Goal: Information Seeking & Learning: Learn about a topic

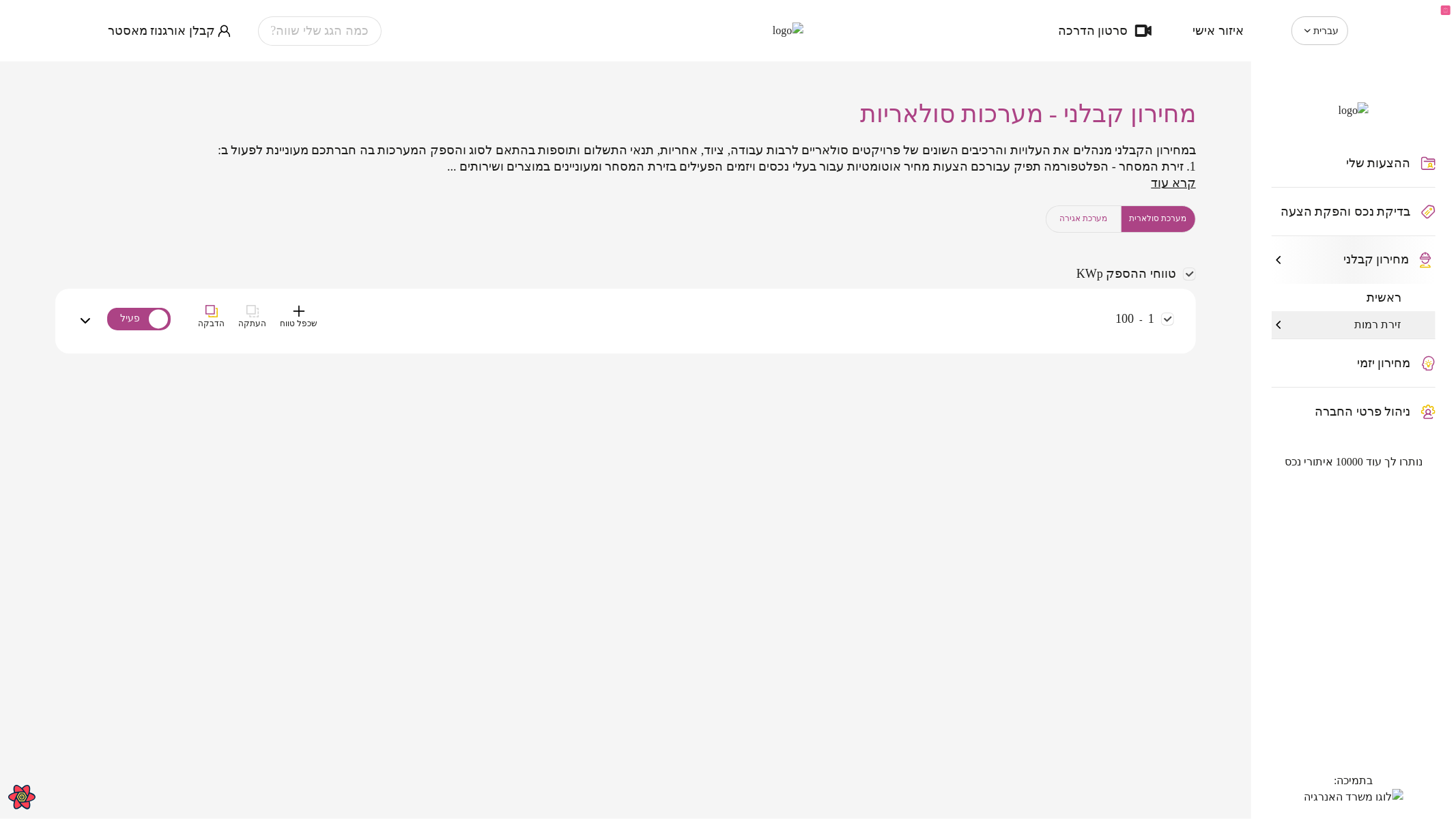
click at [993, 322] on div "1 - 100 שכפל טווח העתקה הדבקה" at bounding box center [634, 329] width 1080 height 48
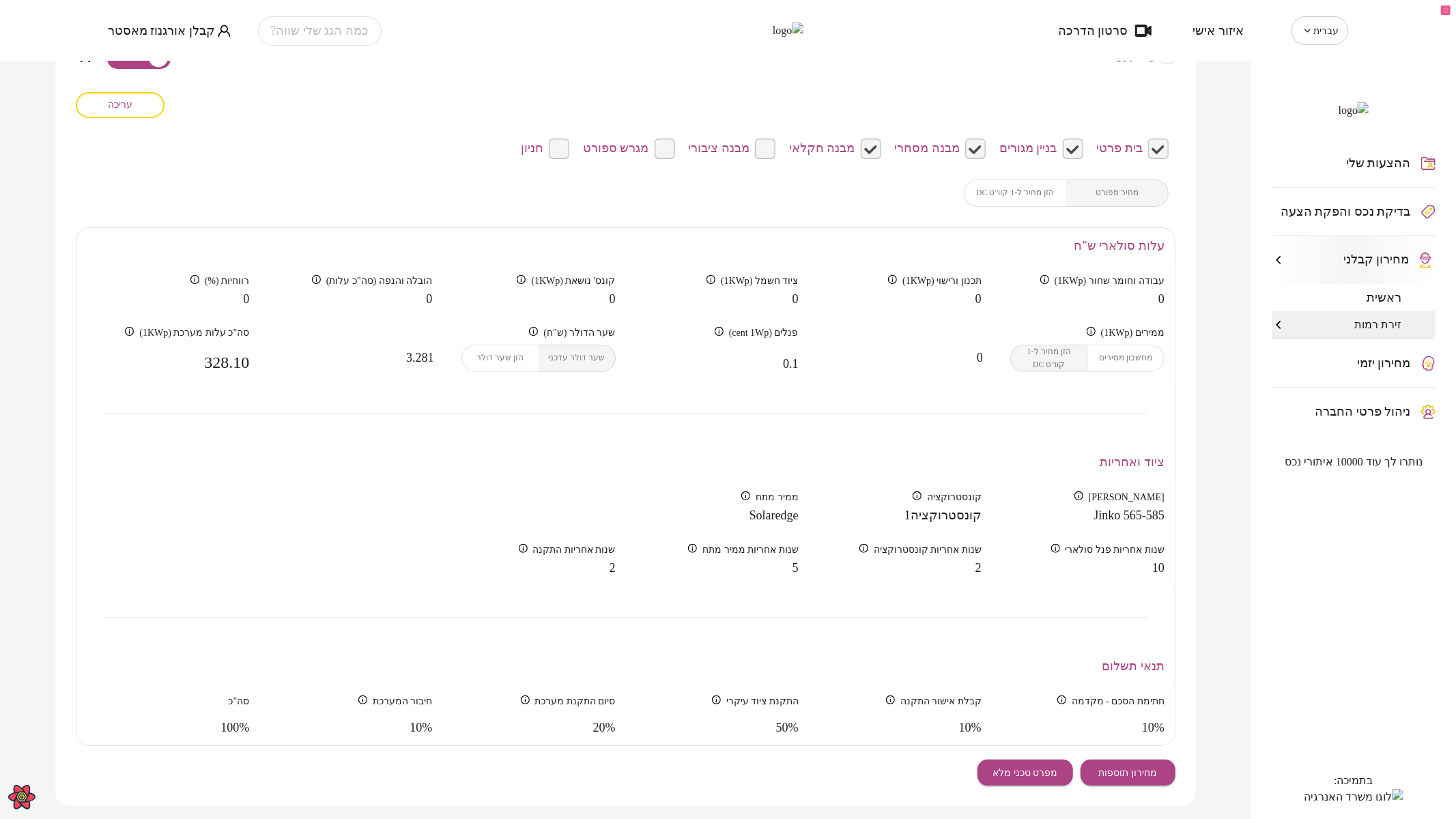
scroll to position [295, 0]
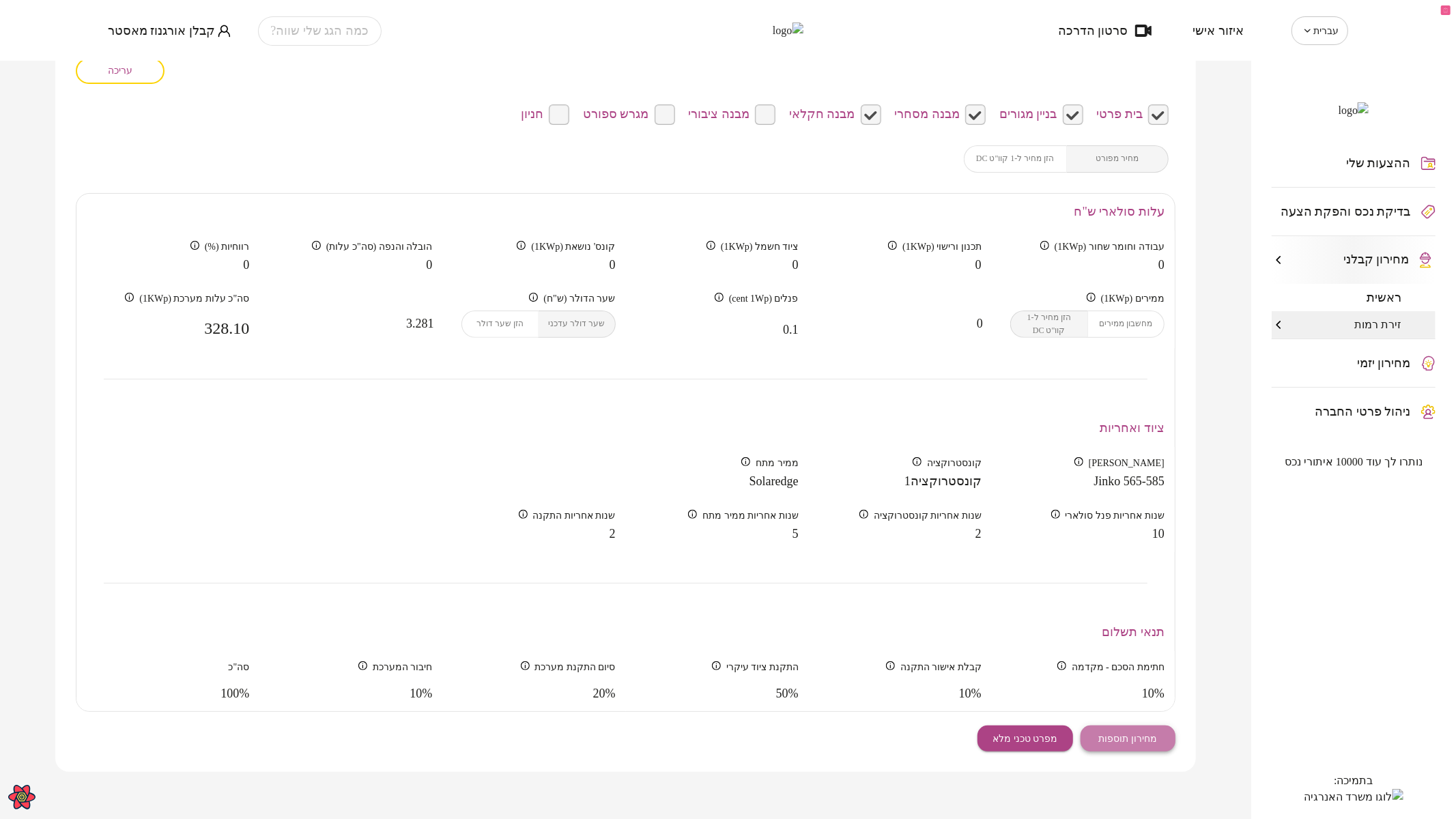
click at [1102, 739] on span "מחירון תוספות" at bounding box center [1128, 738] width 59 height 12
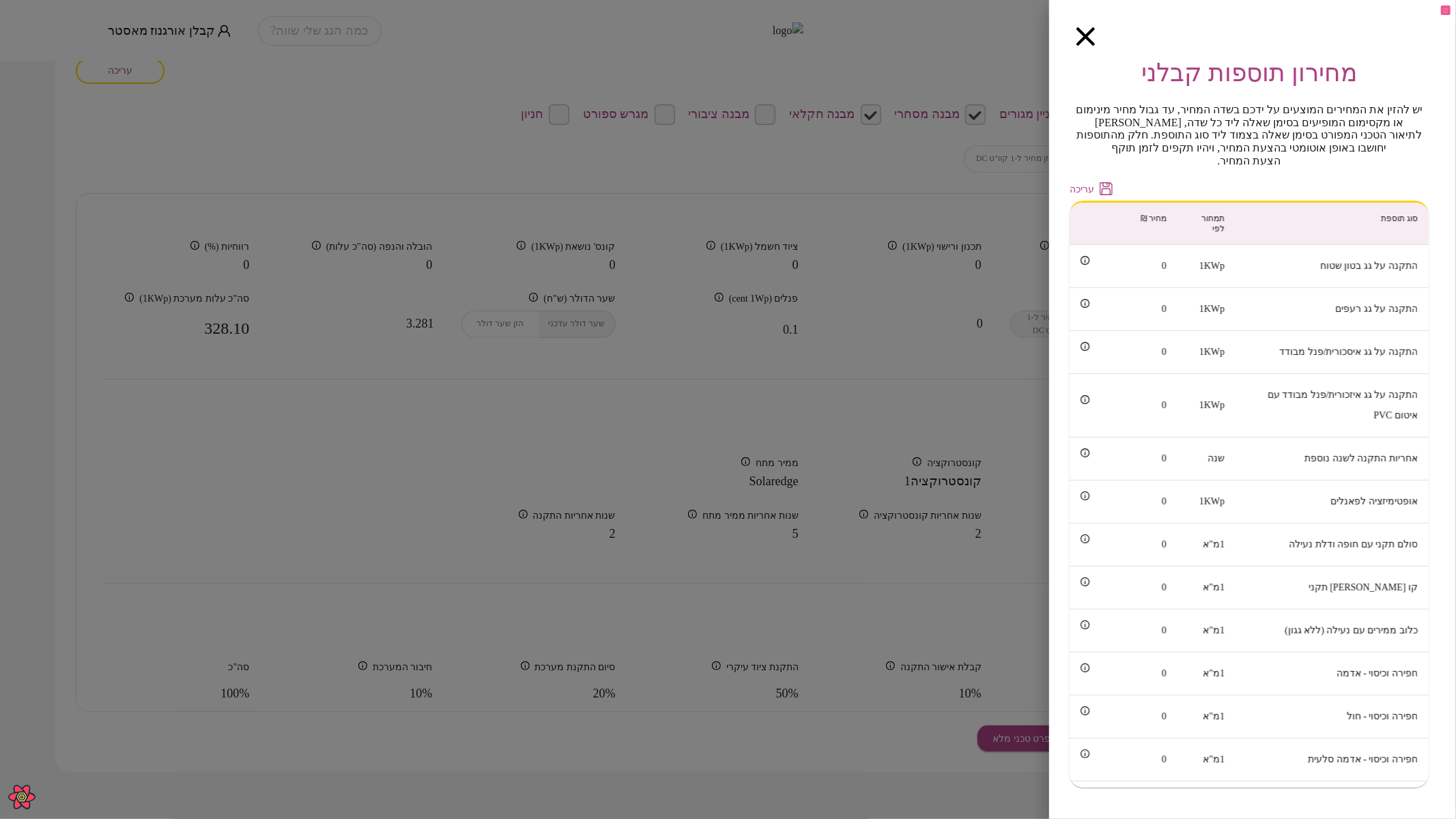
click at [1085, 28] on icon "button" at bounding box center [1085, 37] width 18 height 18
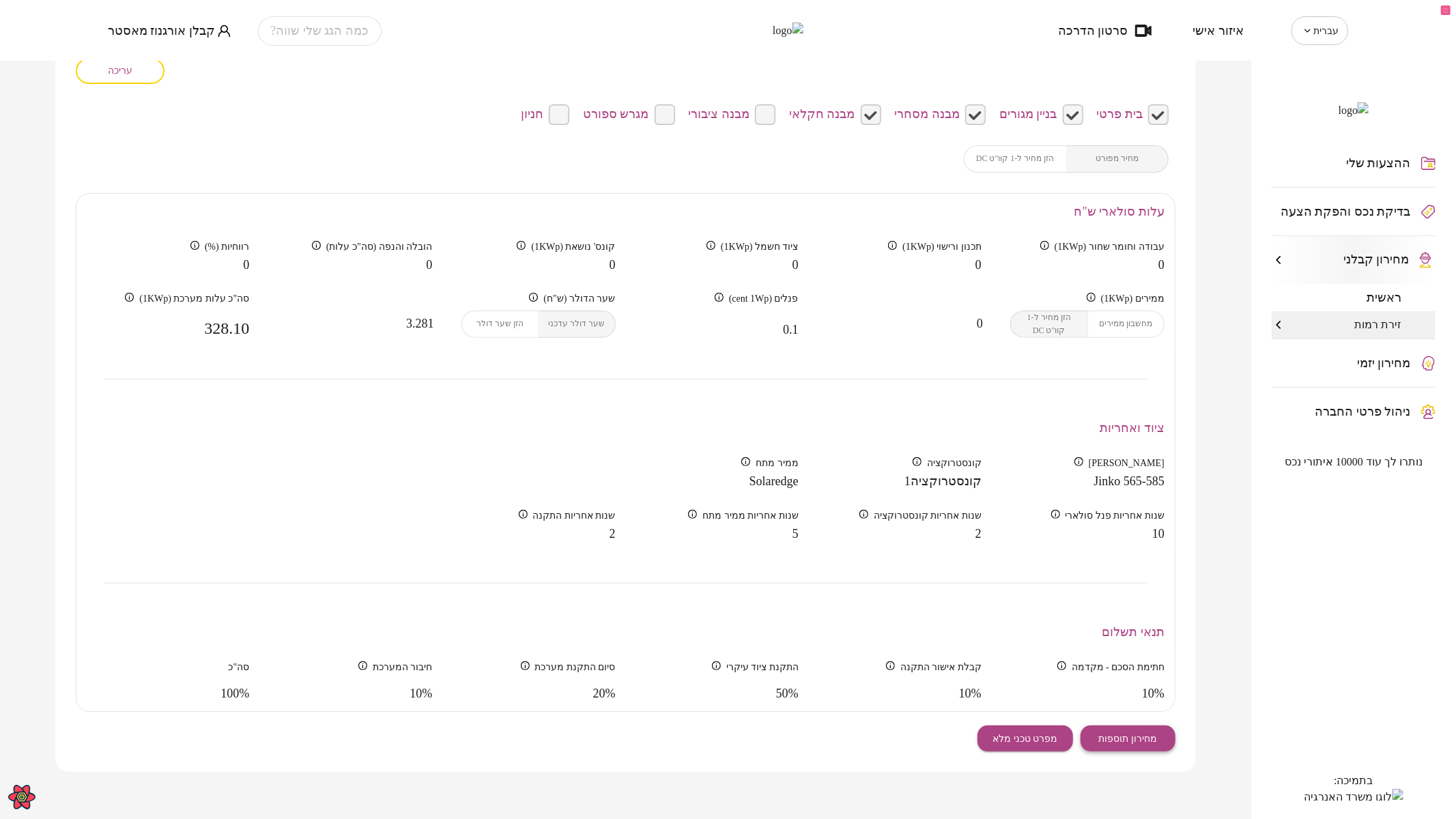
click at [1151, 725] on button "מחירון תוספות" at bounding box center [1128, 738] width 96 height 26
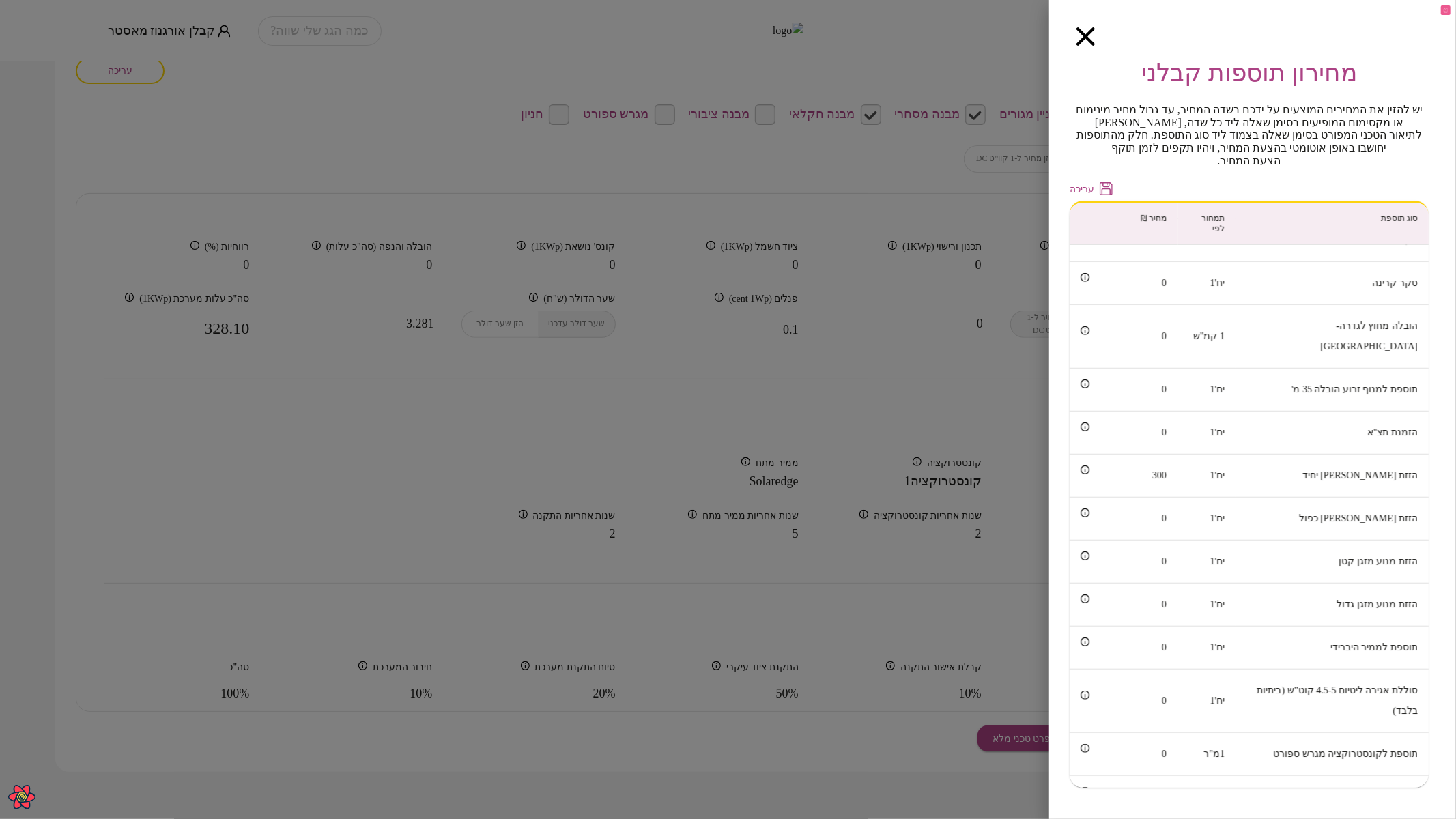
scroll to position [828, 0]
click at [1078, 30] on icon "button" at bounding box center [1085, 37] width 18 height 18
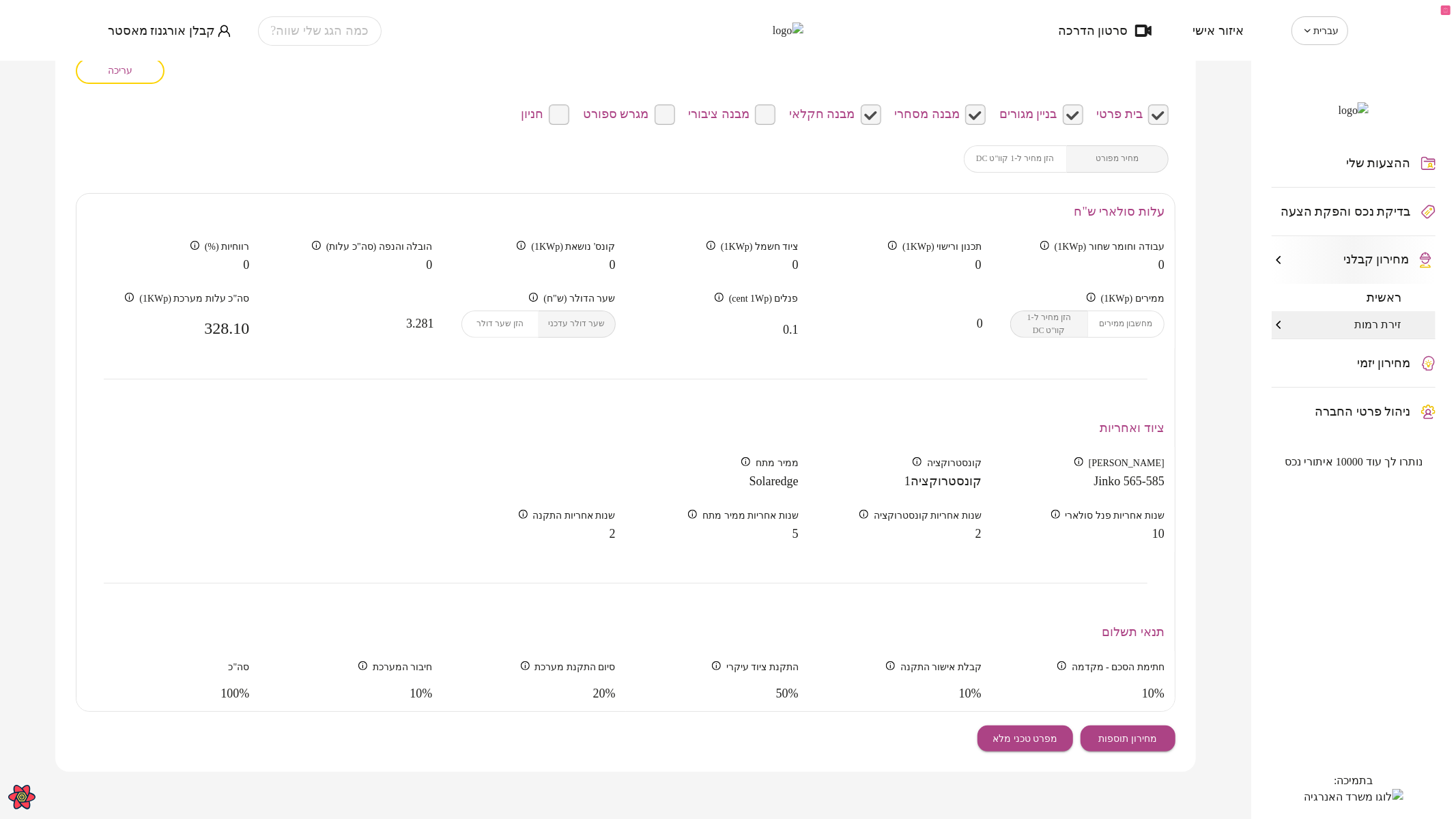
scroll to position [0, 0]
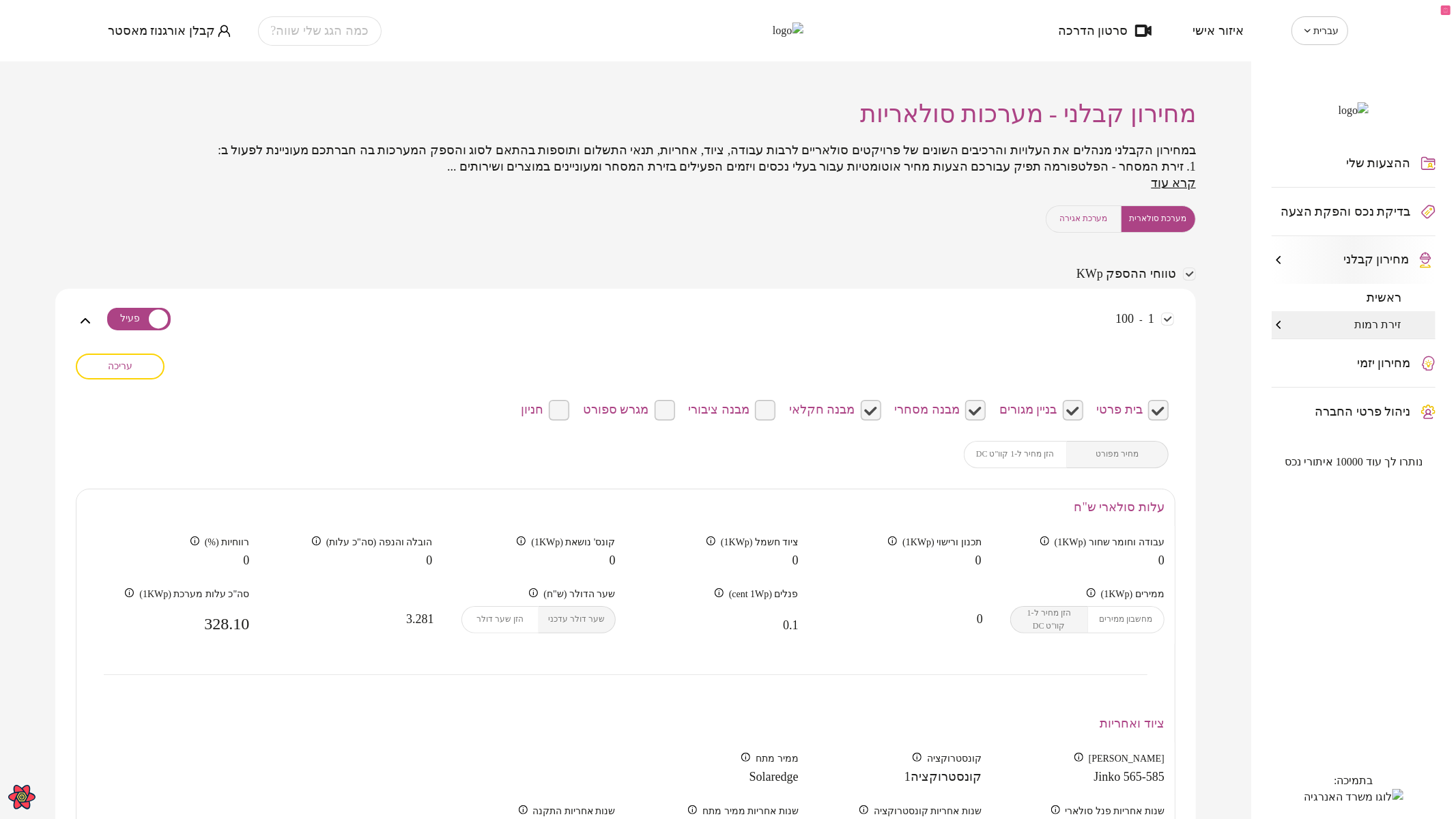
click at [1073, 215] on span "מערכת אגירה" at bounding box center [1083, 219] width 48 height 13
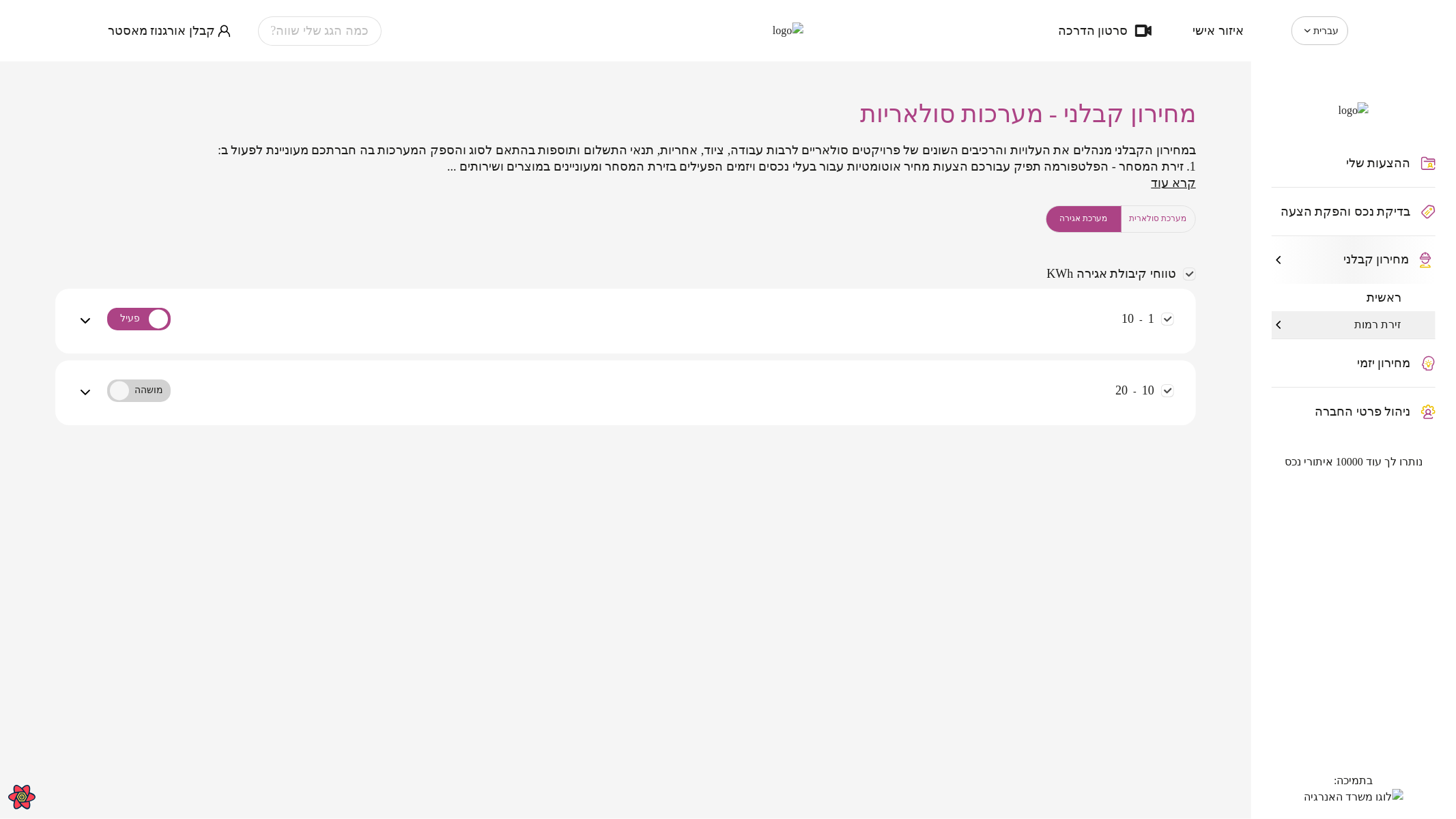
click at [1036, 314] on div "1 - 10" at bounding box center [634, 329] width 1080 height 48
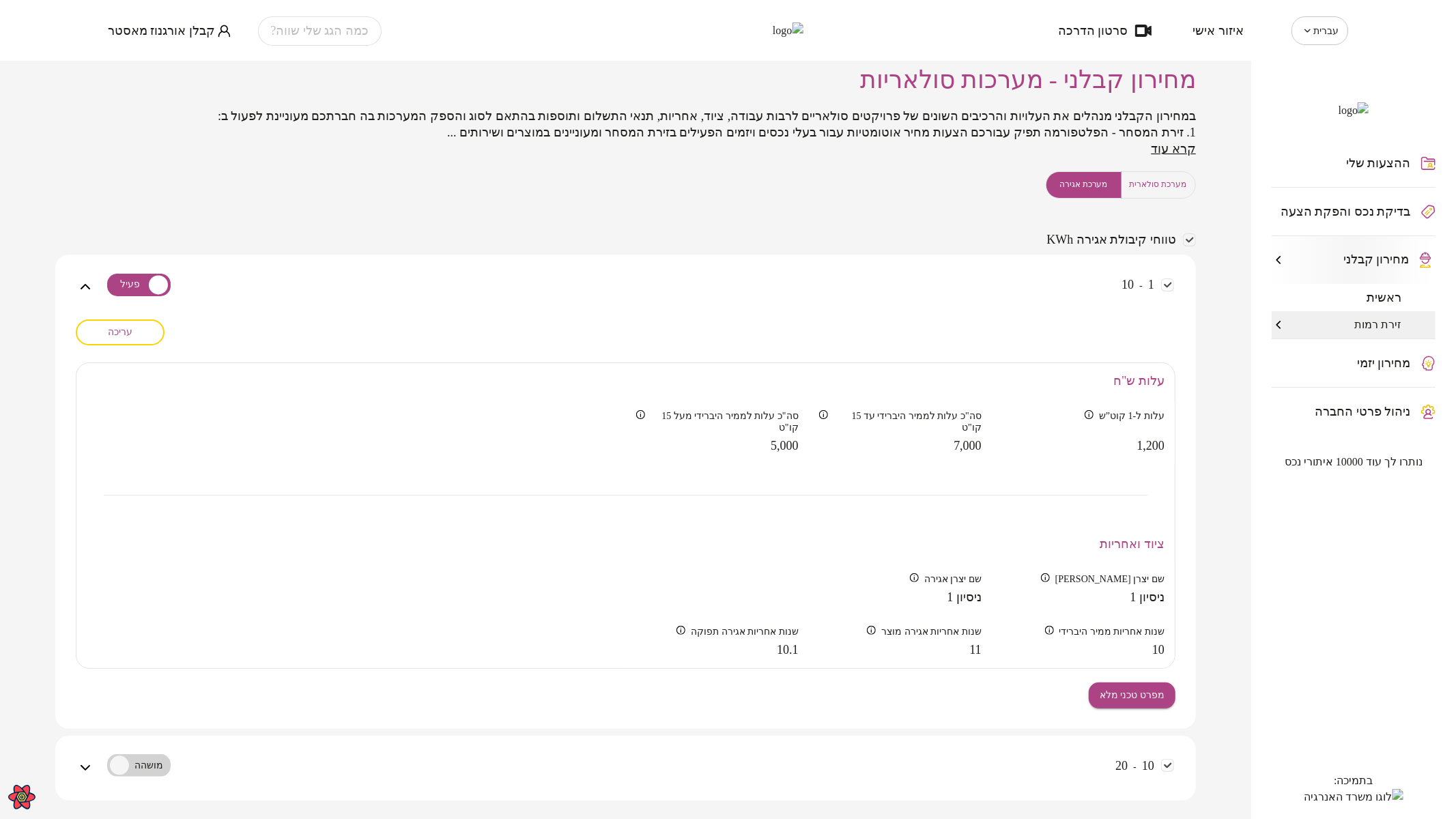
scroll to position [62, 0]
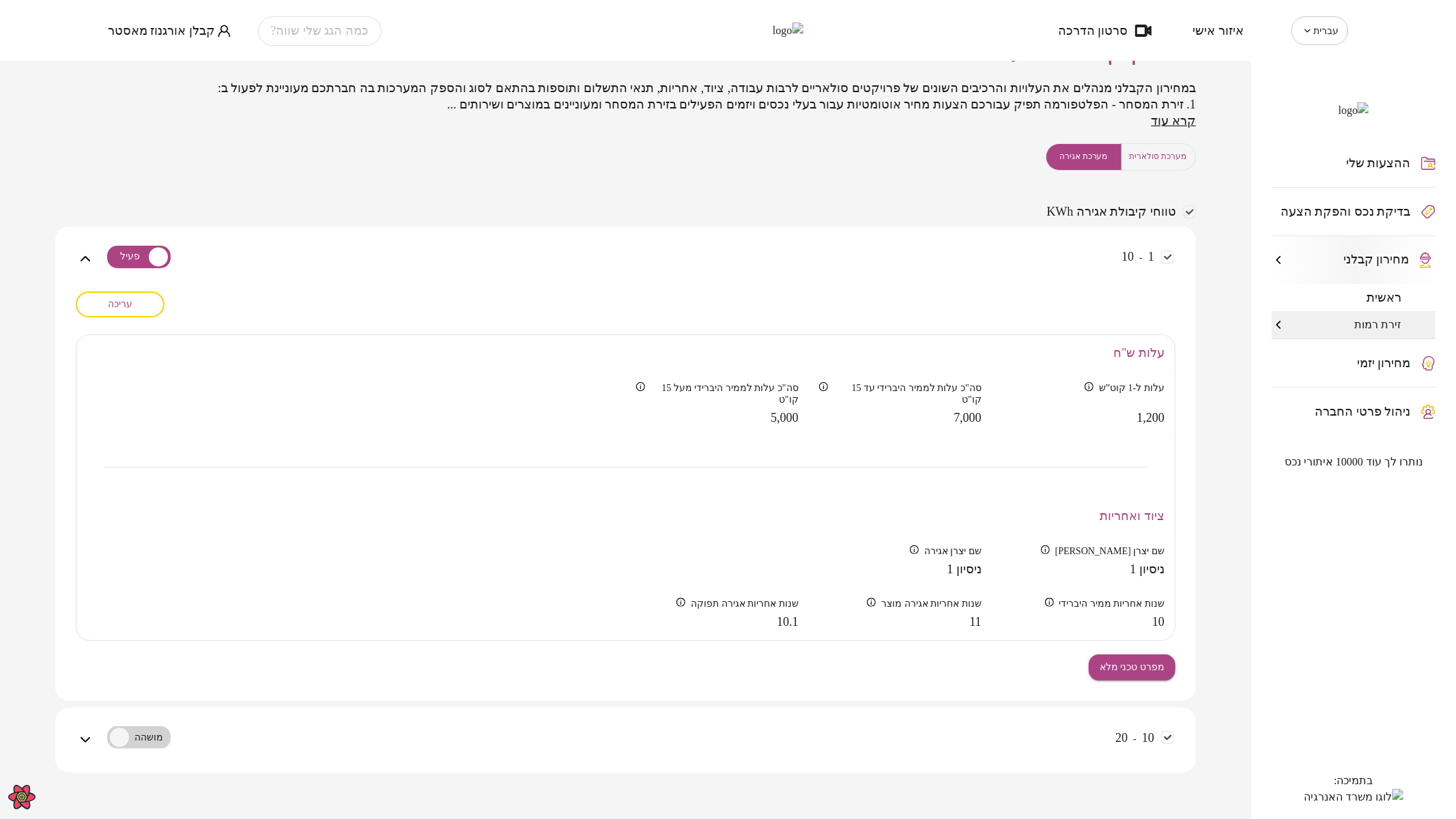
click at [1179, 158] on span "מערכת סולארית" at bounding box center [1158, 156] width 58 height 13
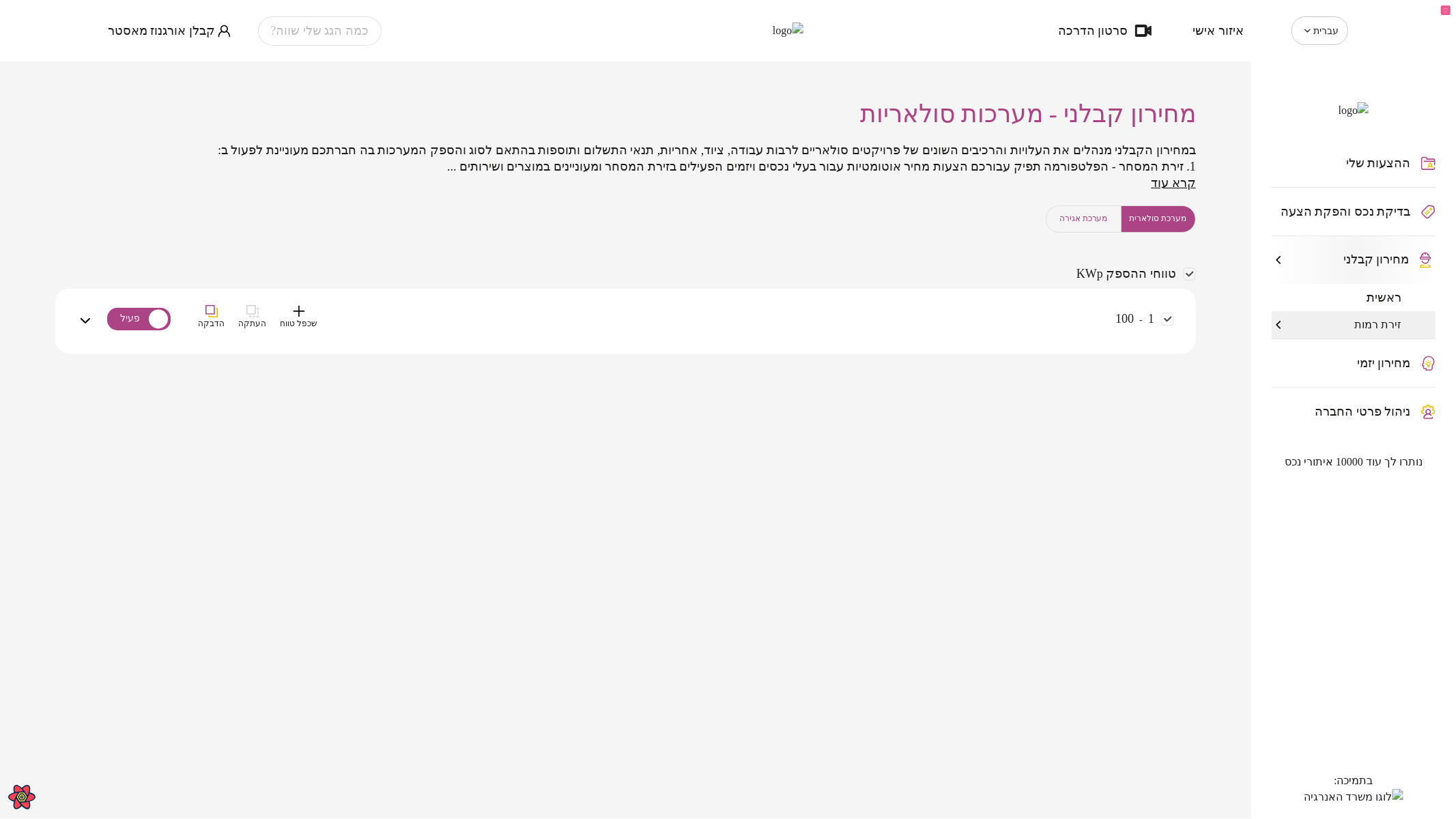
click at [978, 317] on div "1 - 100 שכפל טווח העתקה הדבקה" at bounding box center [634, 329] width 1080 height 48
click at [1001, 306] on div "1 - 100 שכפל טווח העתקה הדבקה" at bounding box center [634, 329] width 1080 height 48
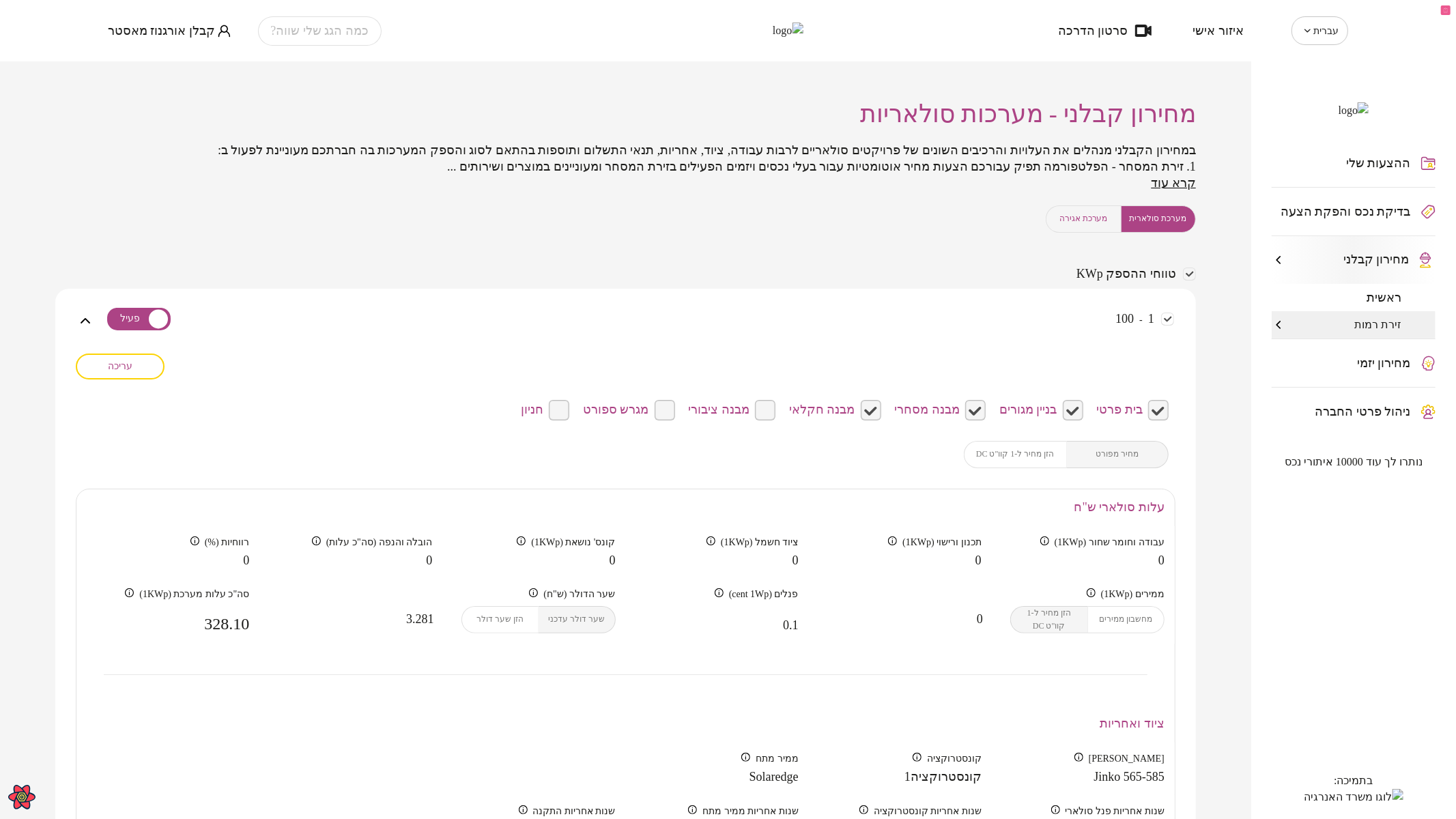
click at [109, 363] on span "עריכה" at bounding box center [120, 366] width 25 height 12
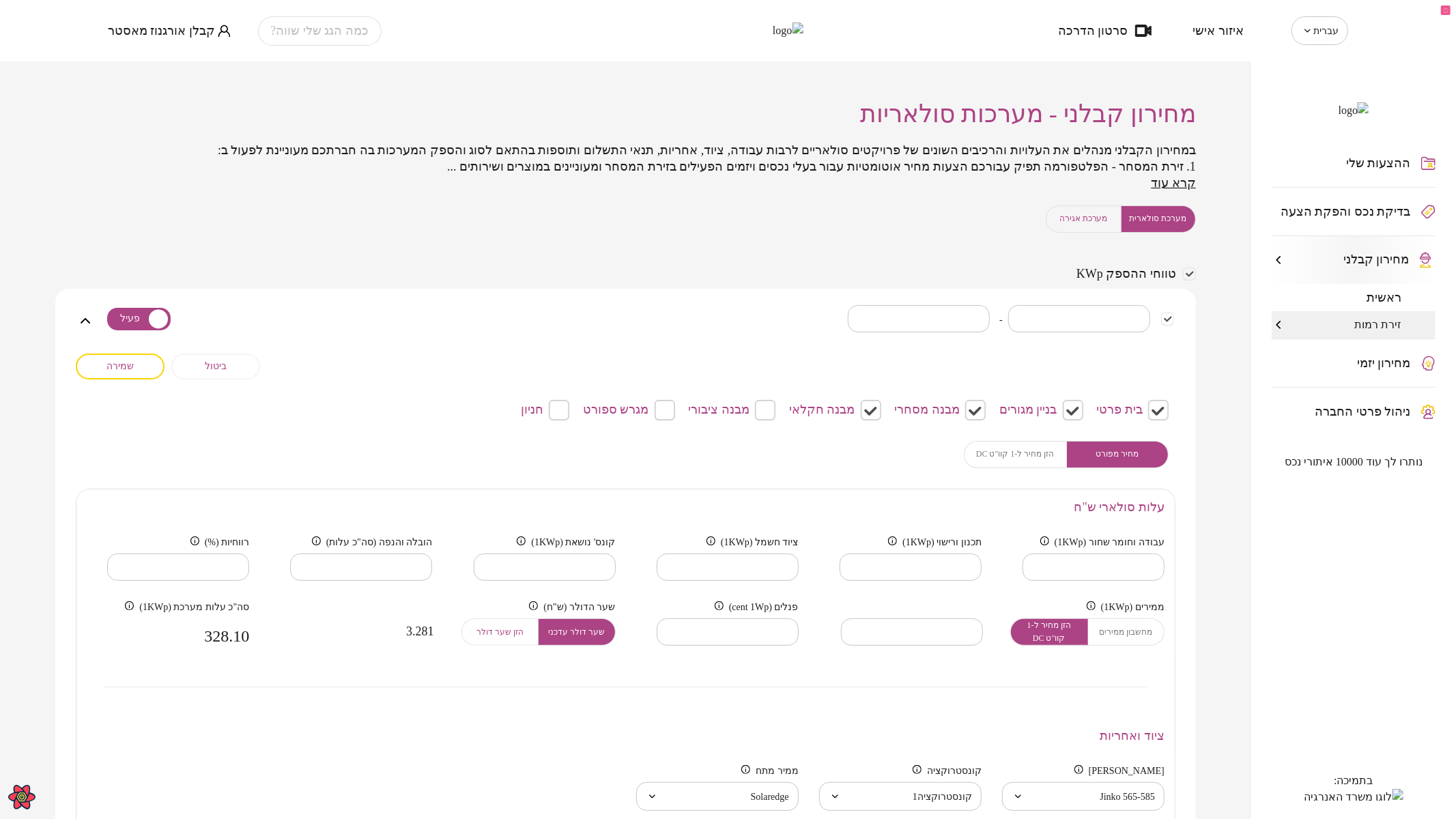
click at [1014, 453] on div "מחיר מפורט הזן מחיר ל-1 קוו"ט DC" at bounding box center [1066, 455] width 205 height 28
click at [1029, 462] on div "מחיר מפורט הזן מחיר ל-1 קוו"ט DC" at bounding box center [1066, 455] width 205 height 28
click at [1027, 449] on div "מחיר מפורט הזן מחיר ל-1 קוו"ט DC" at bounding box center [1066, 455] width 205 height 28
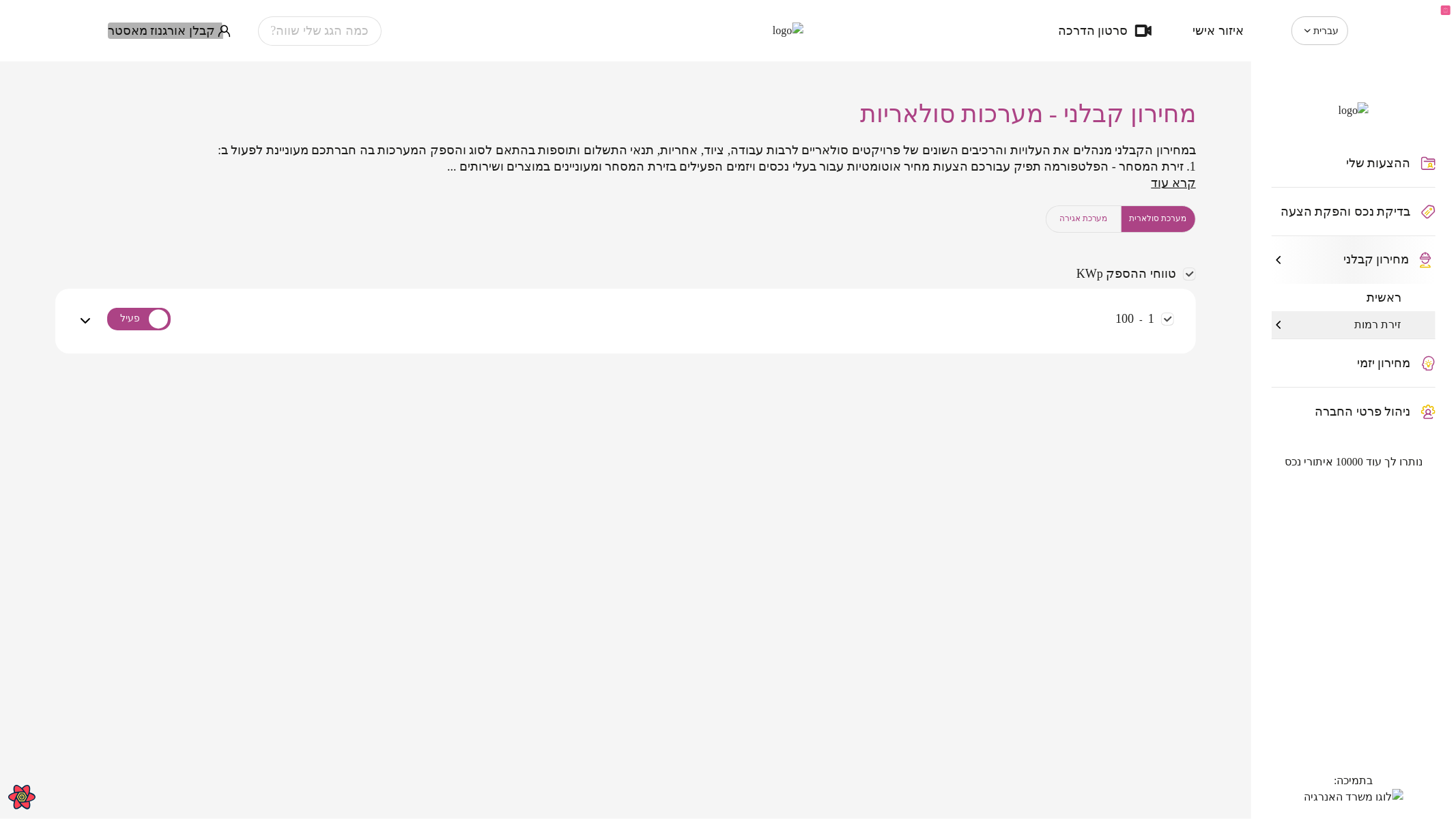
click at [164, 35] on span "קבלן אורגנוז מאסטר" at bounding box center [162, 31] width 107 height 14
click at [140, 59] on li "התנתק" at bounding box center [136, 57] width 55 height 25
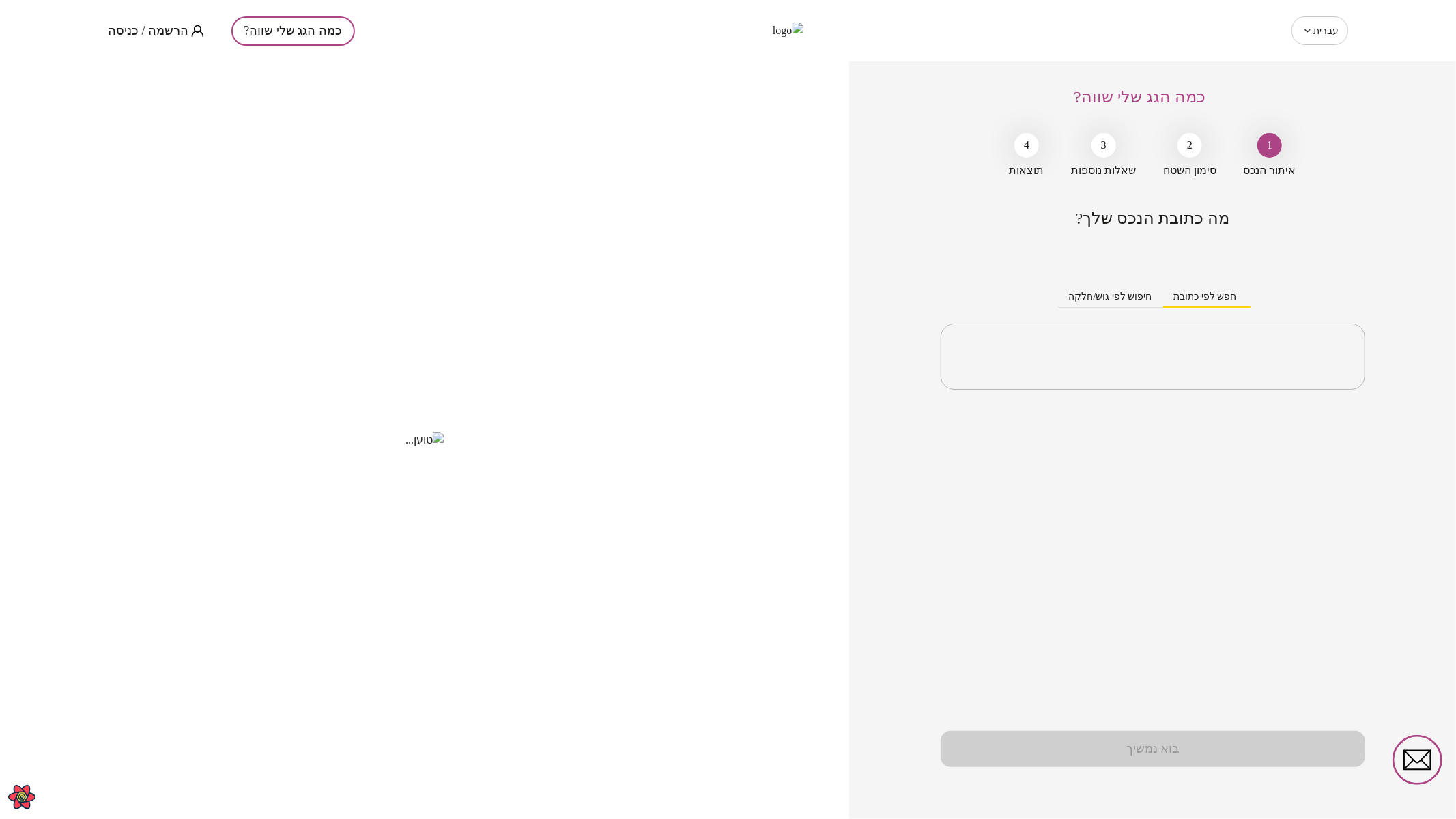
click at [158, 18] on div "כמה הגג שלי שווה? הרשמה / כניסה" at bounding box center [356, 31] width 496 height 61
click at [158, 28] on span "הרשמה / כניסה" at bounding box center [148, 31] width 81 height 14
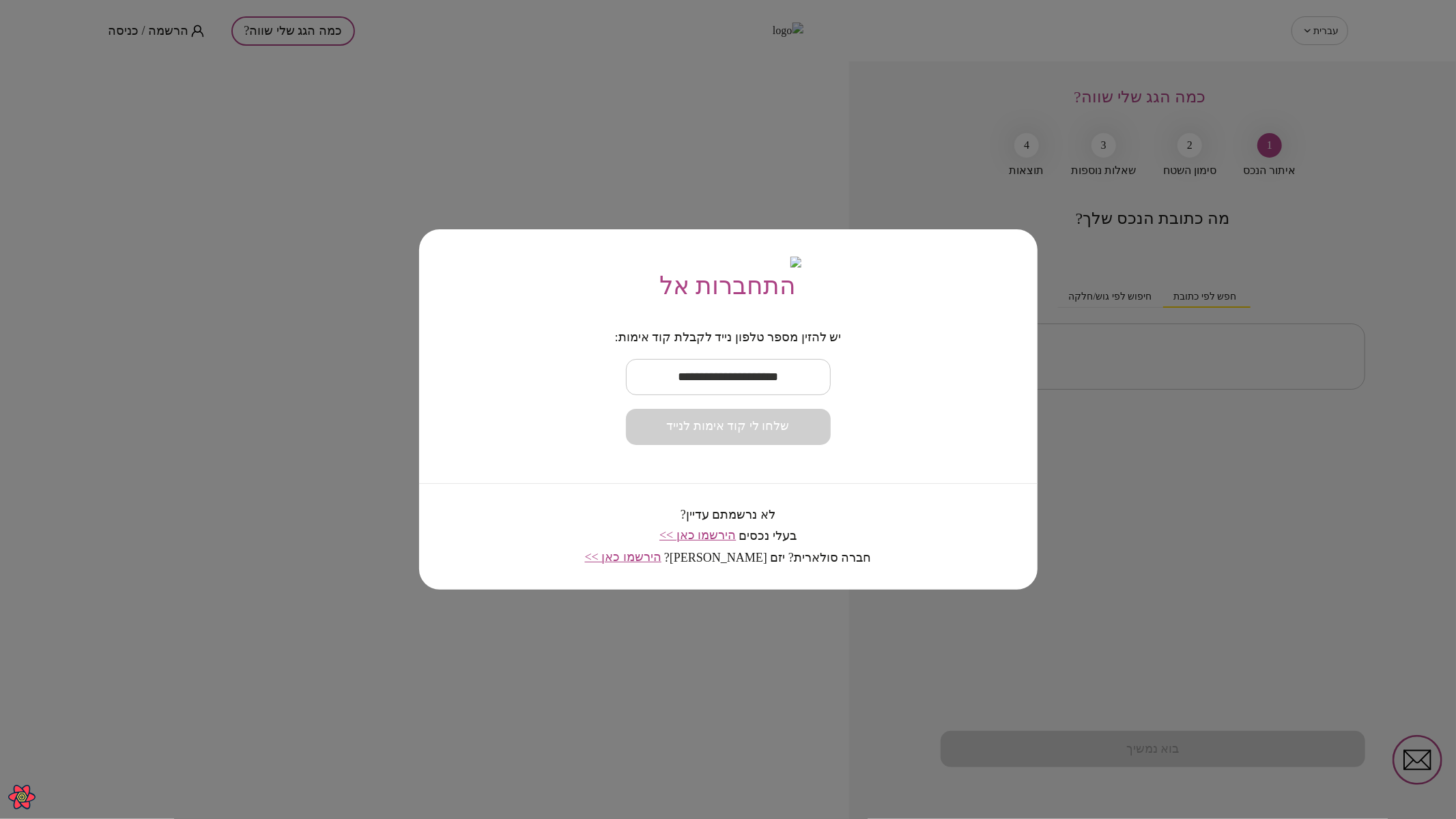
click at [702, 382] on input "text" at bounding box center [728, 377] width 205 height 40
paste input "**********"
type input "**********"
click at [730, 434] on span "שלחו לי קוד אימות לנייד" at bounding box center [728, 426] width 123 height 15
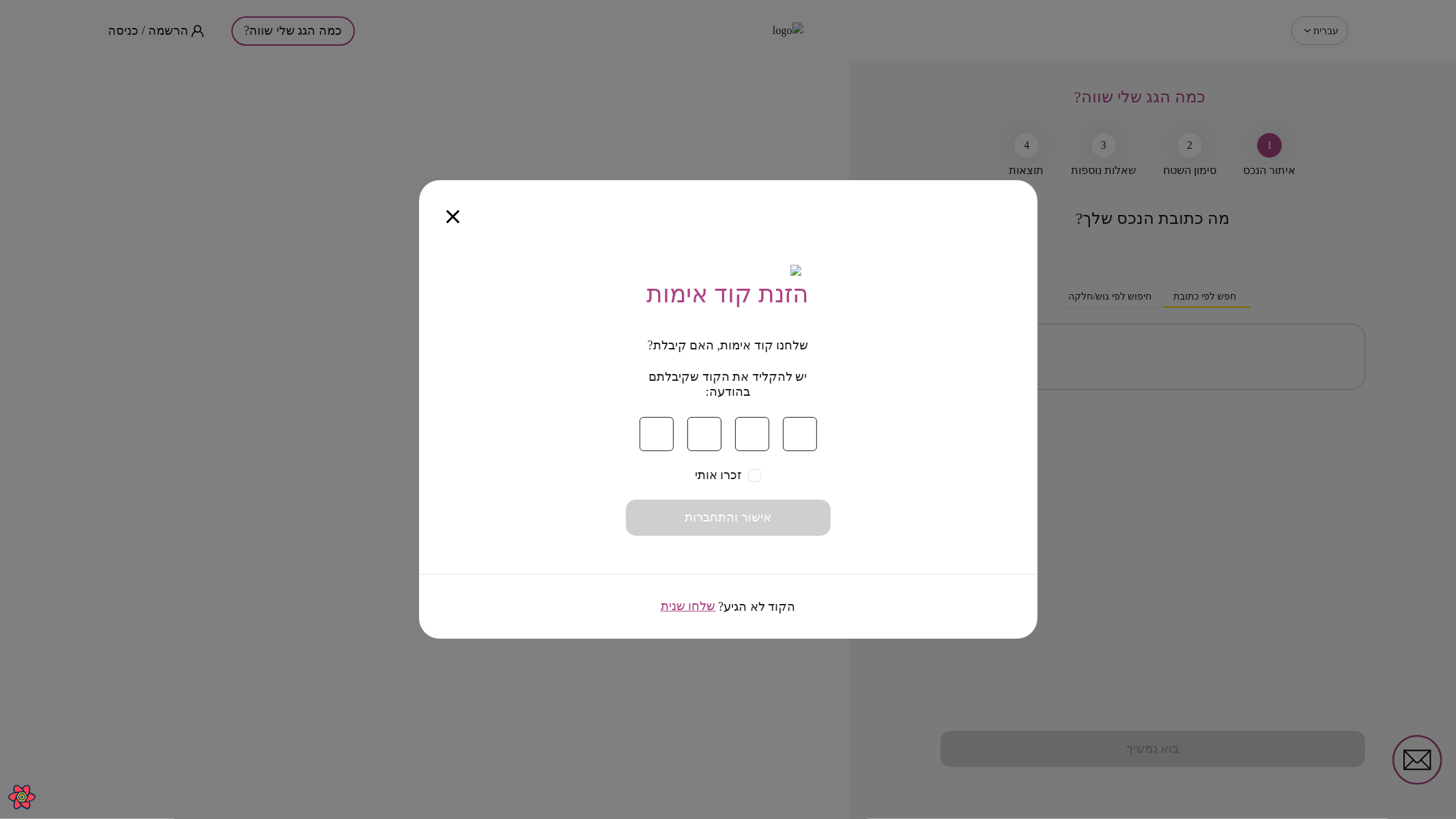
type input "*"
click at [799, 522] on button "אישור והתחברות" at bounding box center [728, 517] width 205 height 36
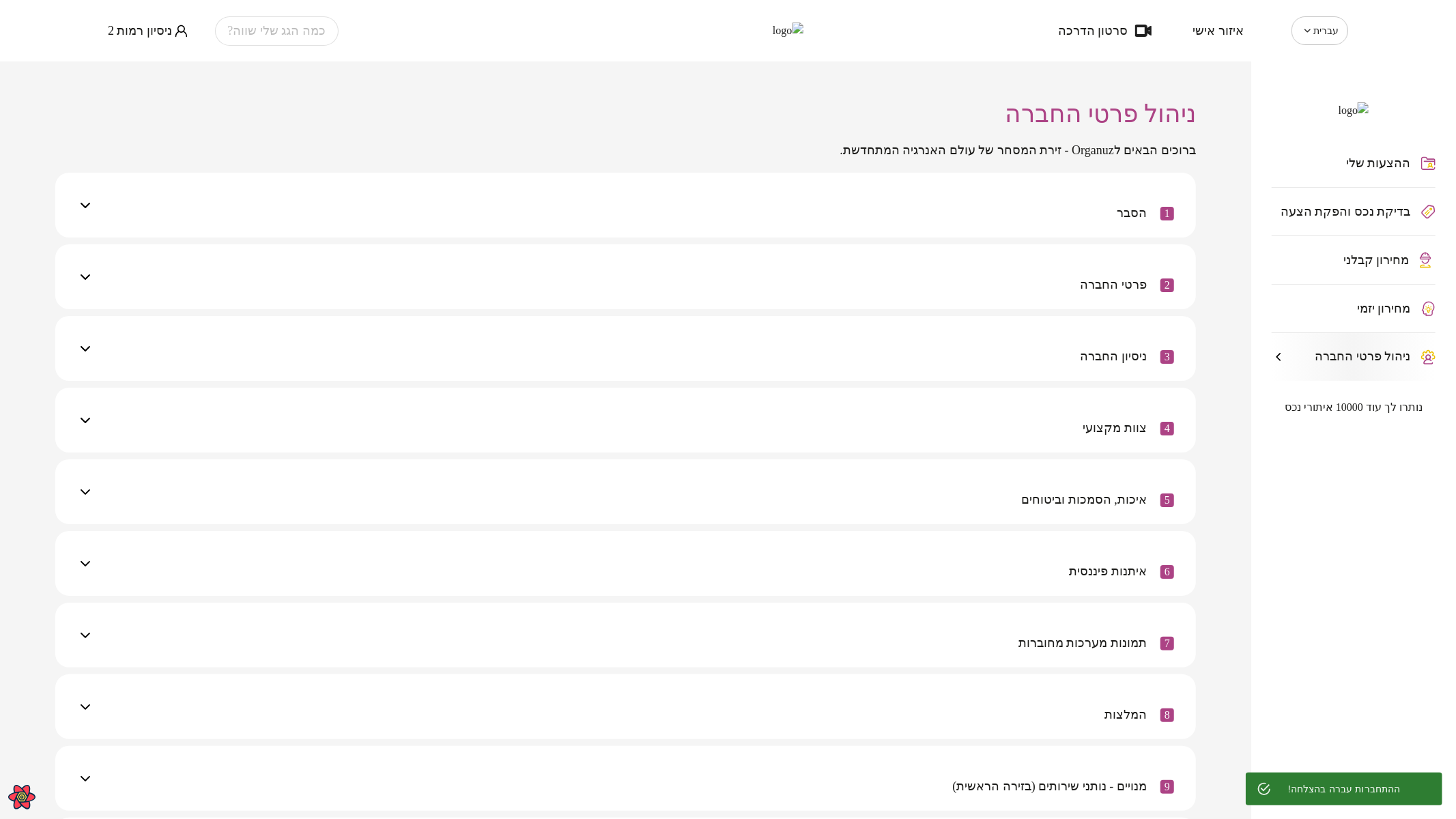
click at [1375, 267] on span "מחירון קבלני" at bounding box center [1376, 260] width 66 height 14
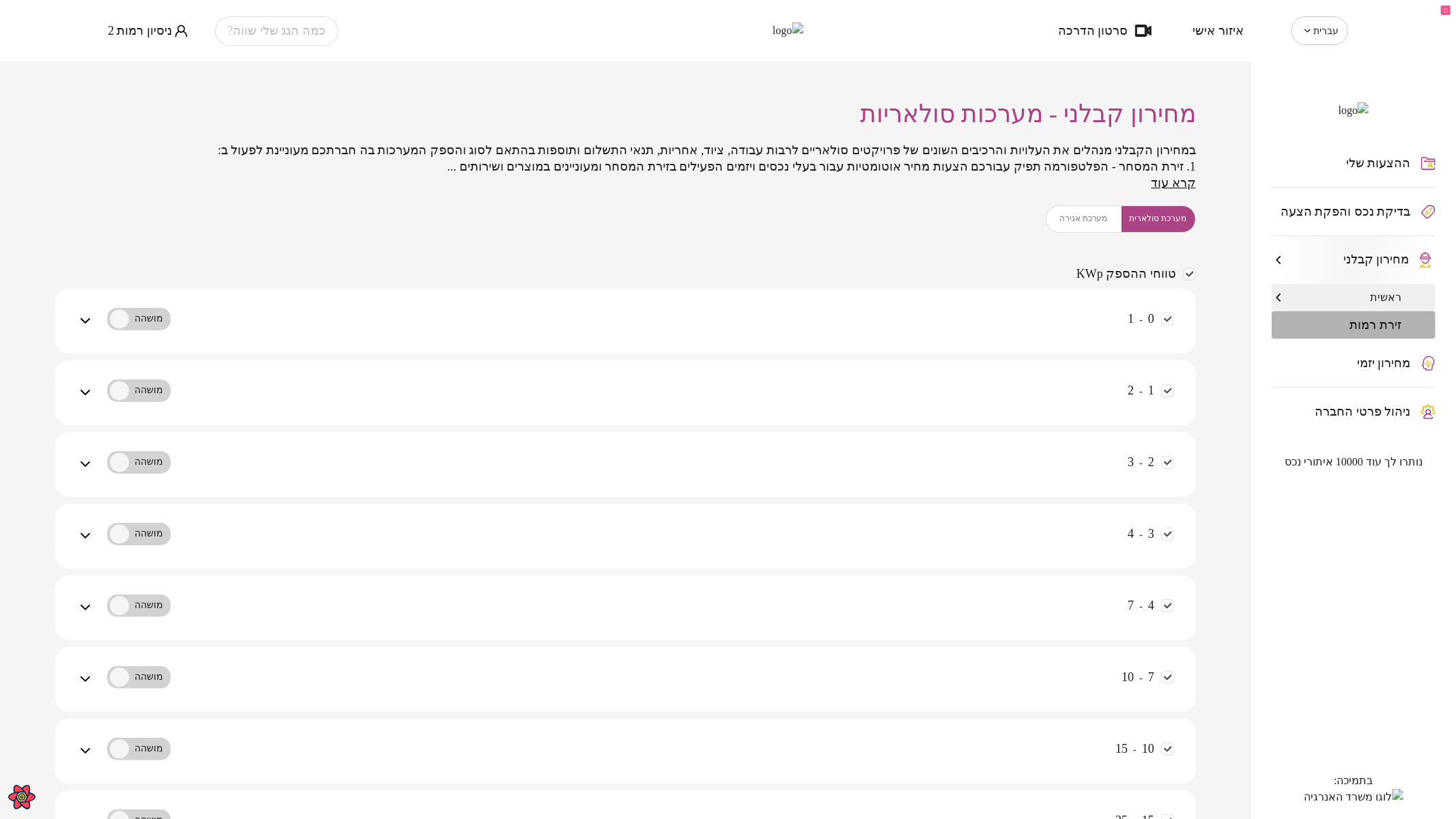
click at [1376, 331] on span "זירת רמות" at bounding box center [1376, 325] width 52 height 14
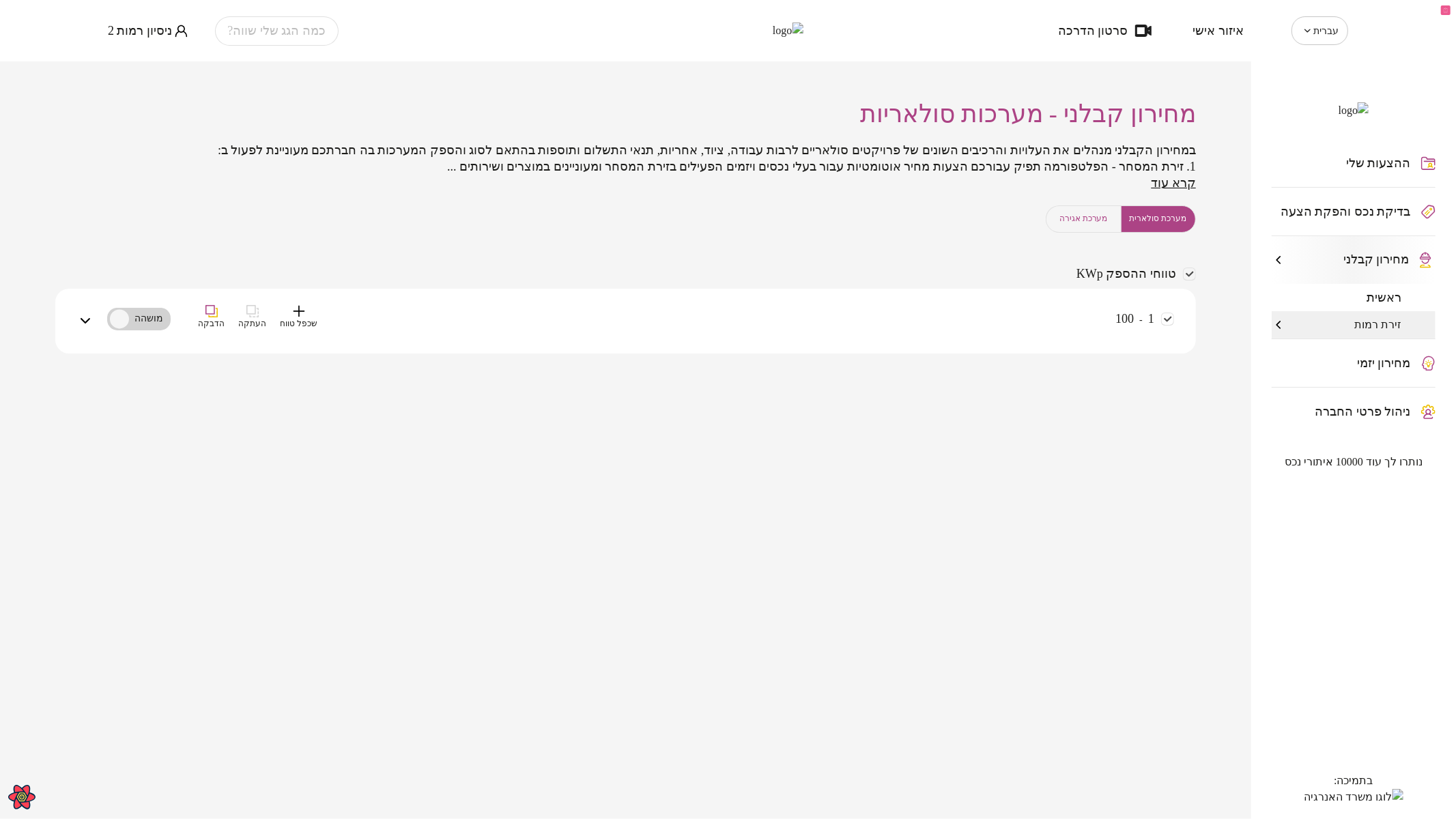
click at [1099, 324] on div "1 - 100 שכפל טווח העתקה הדבקה" at bounding box center [634, 329] width 1080 height 48
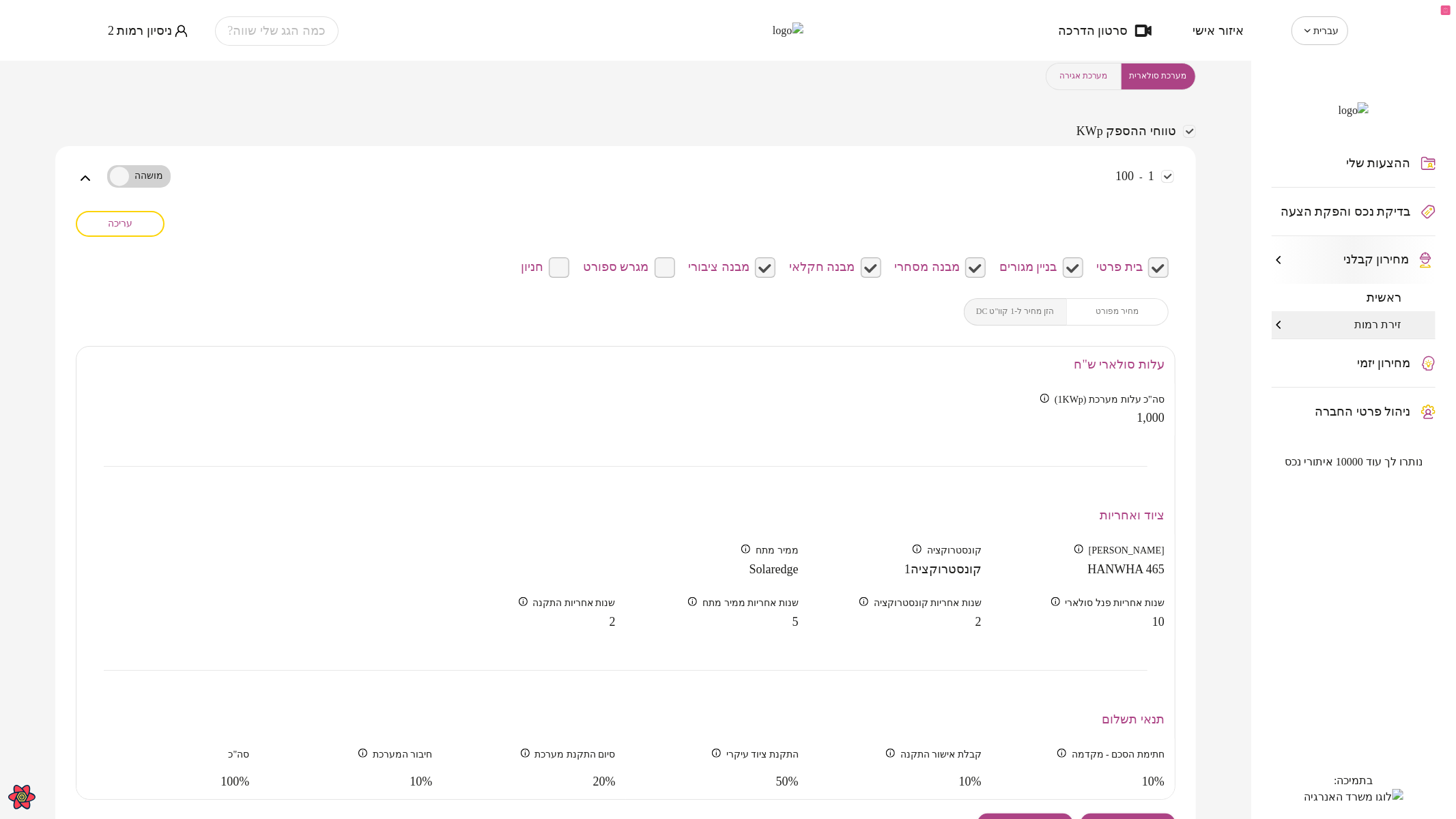
scroll to position [231, 0]
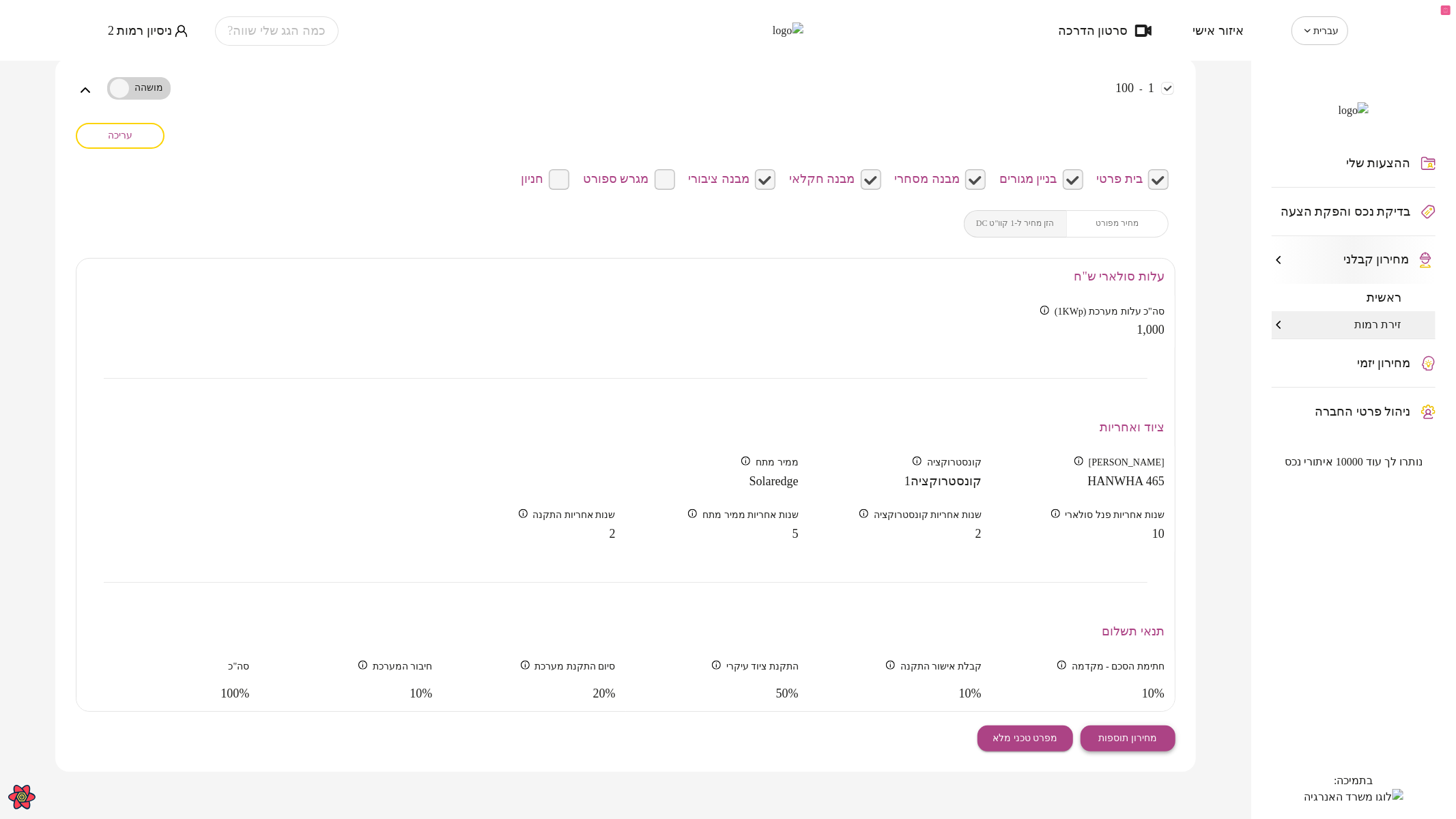
click at [1132, 735] on span "מחירון תוספות" at bounding box center [1128, 738] width 59 height 12
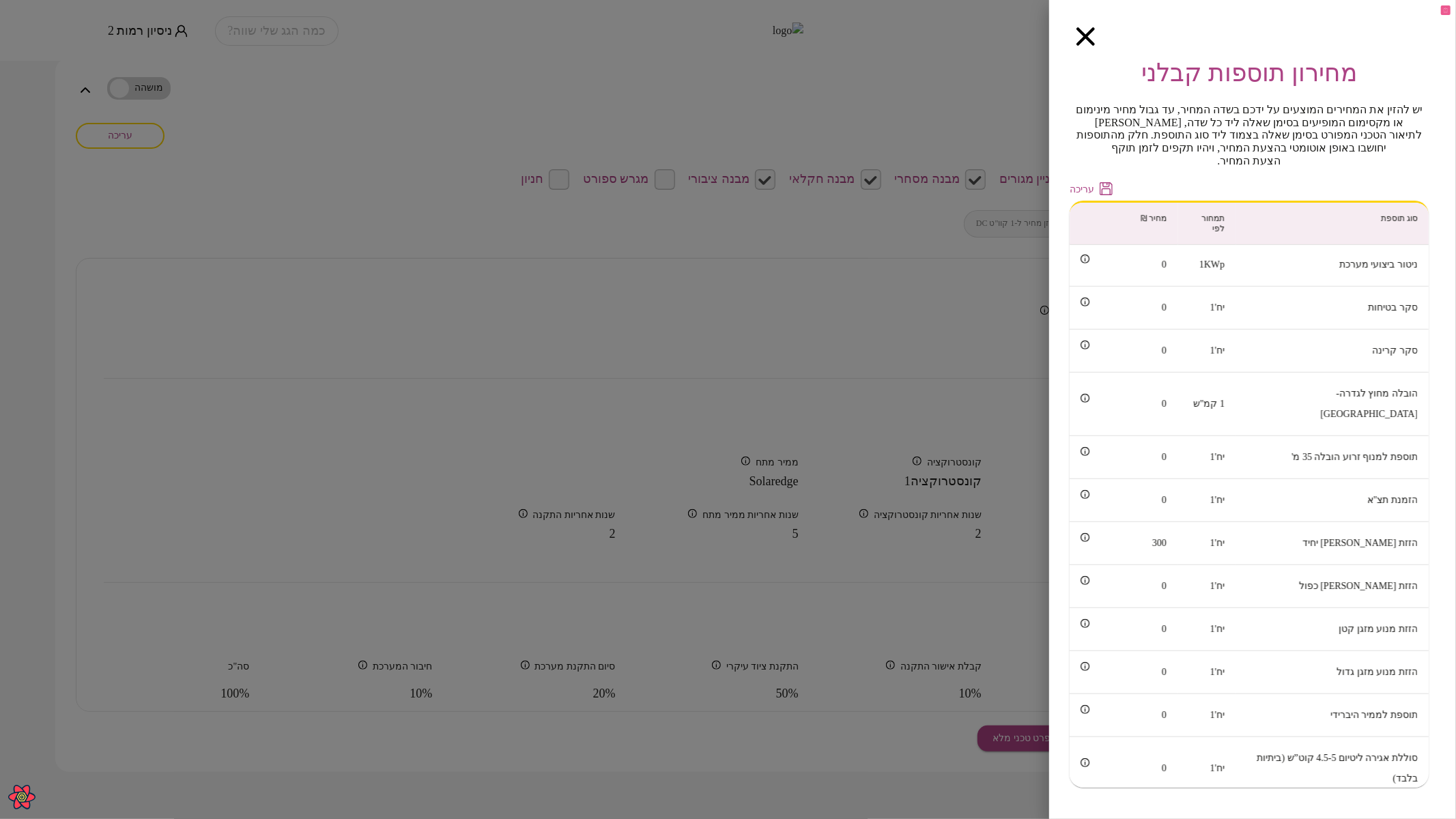
scroll to position [677, 0]
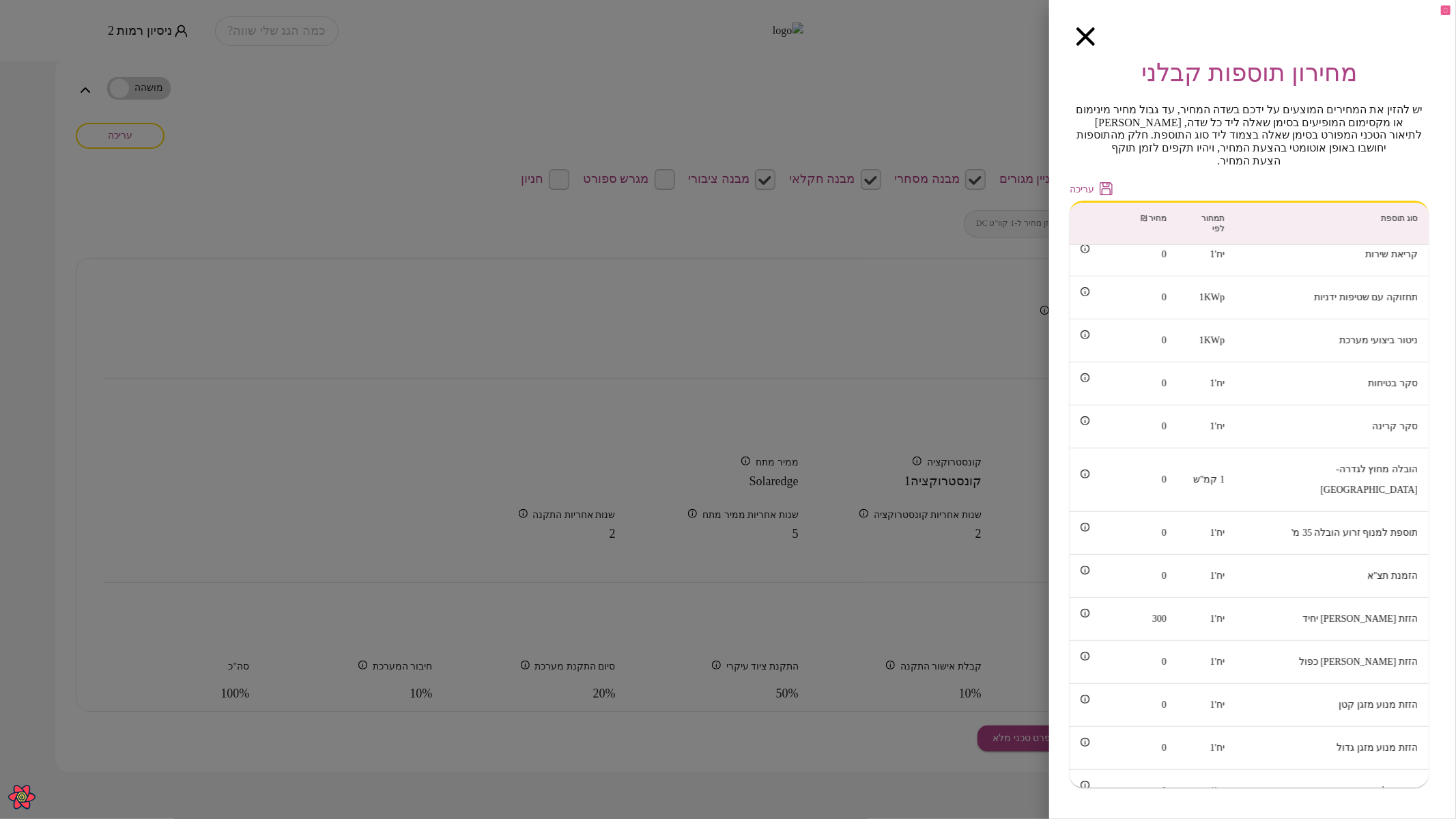
click at [1081, 27] on div "מחירון תוספות קבלני יש להזין את המחירים המוצעים על ידכם בשדה המחיר, עד גבול מחי…" at bounding box center [1252, 410] width 407 height 819
click at [1086, 31] on icon "button" at bounding box center [1085, 37] width 18 height 18
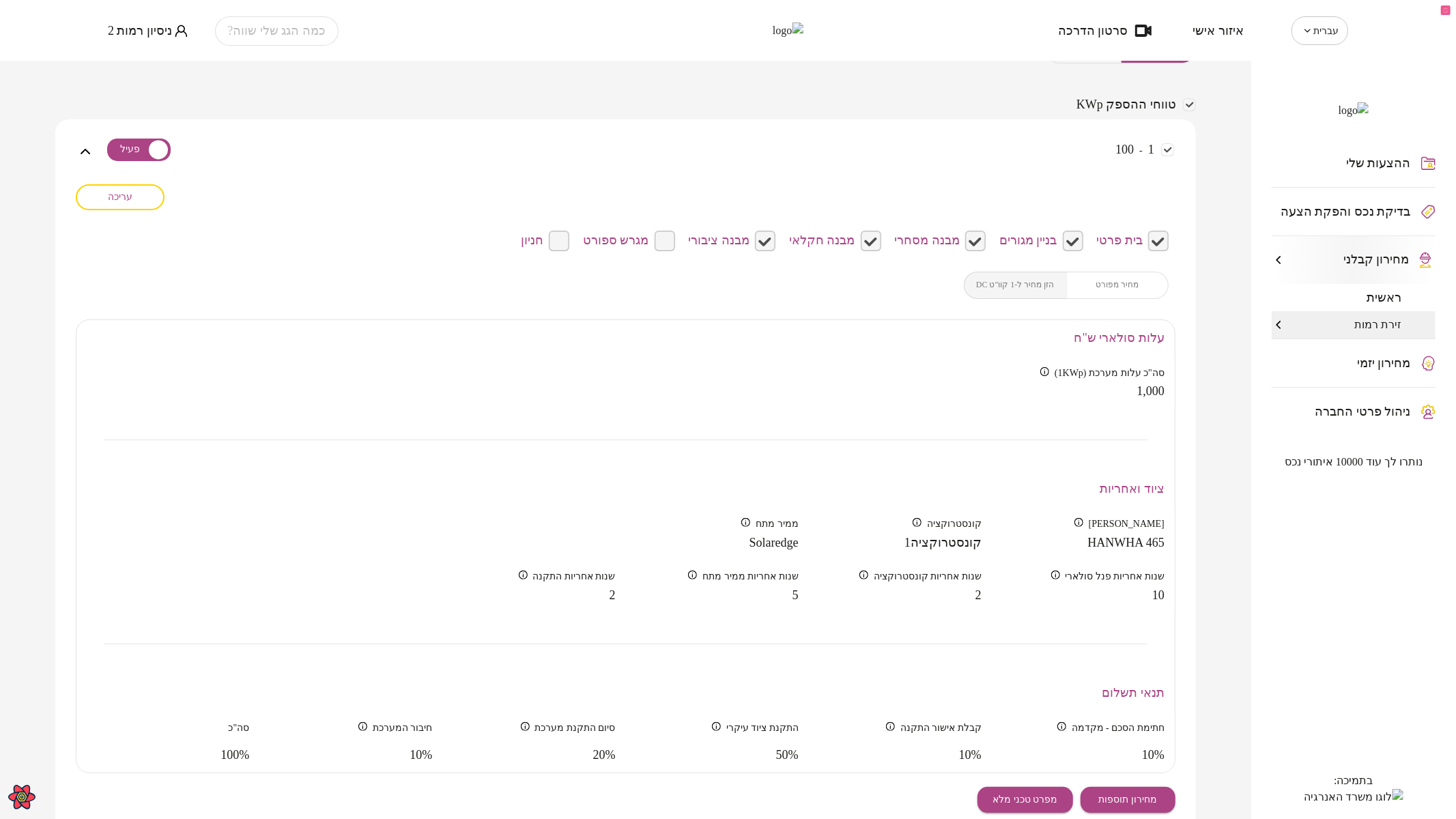
scroll to position [0, 0]
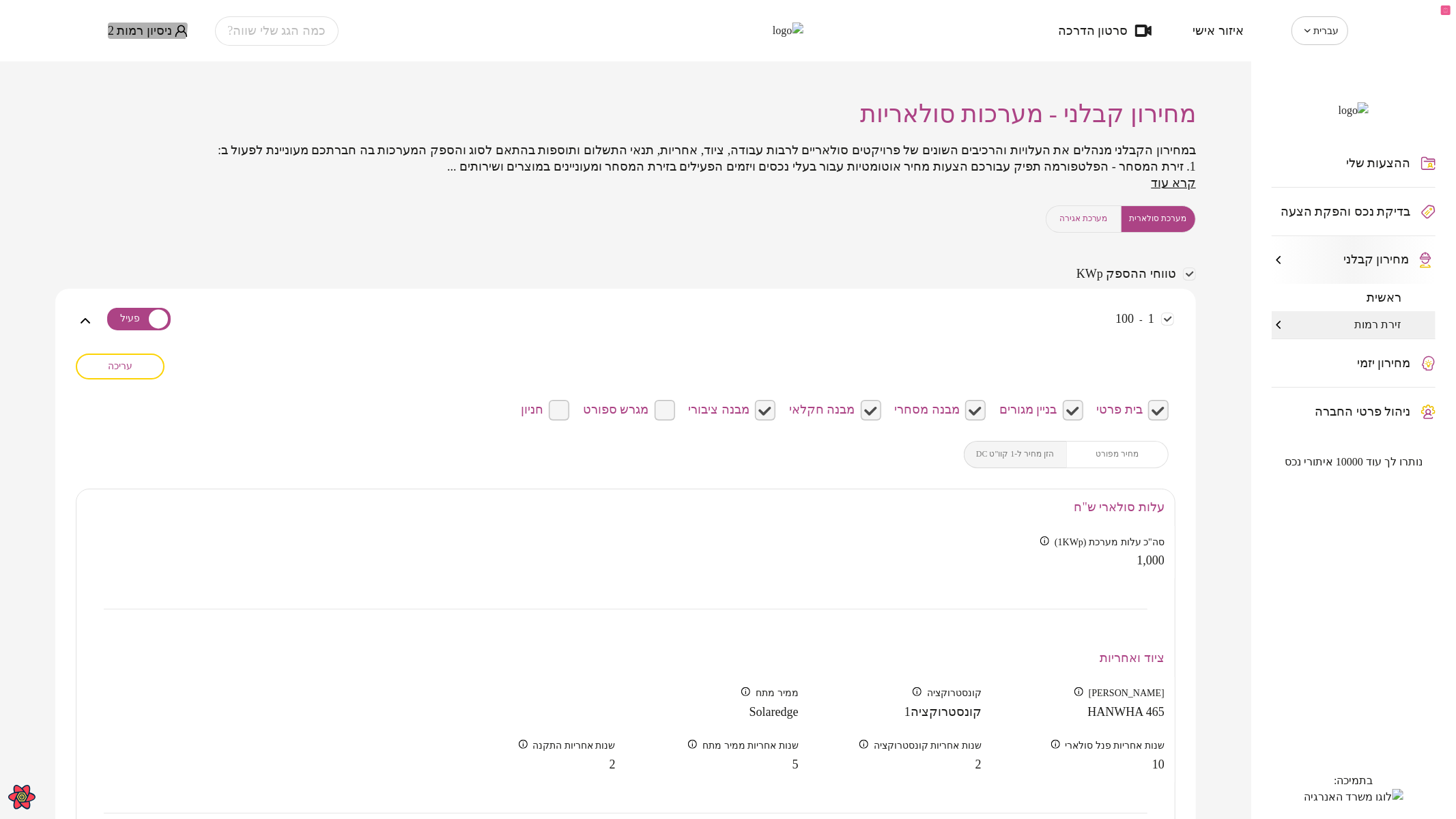
click at [144, 25] on span "ניסיון רמות 2" at bounding box center [140, 31] width 64 height 14
click at [140, 49] on li "התנתק" at bounding box center [136, 57] width 55 height 25
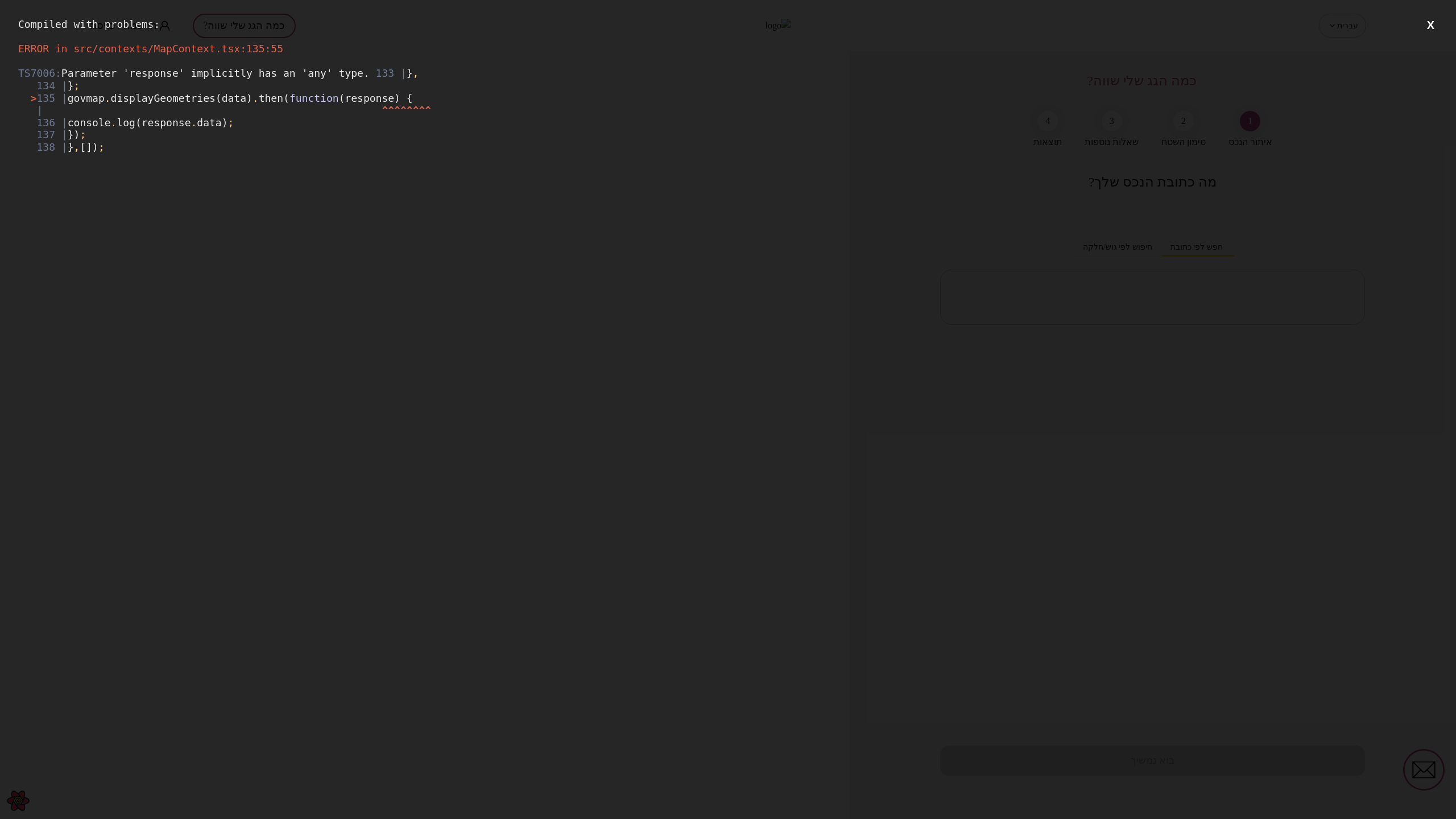
click at [1432, 23] on button "X" at bounding box center [1430, 25] width 14 height 14
click at [1426, 25] on button "X" at bounding box center [1430, 25] width 14 height 14
click at [1426, 24] on button "X" at bounding box center [1430, 25] width 14 height 14
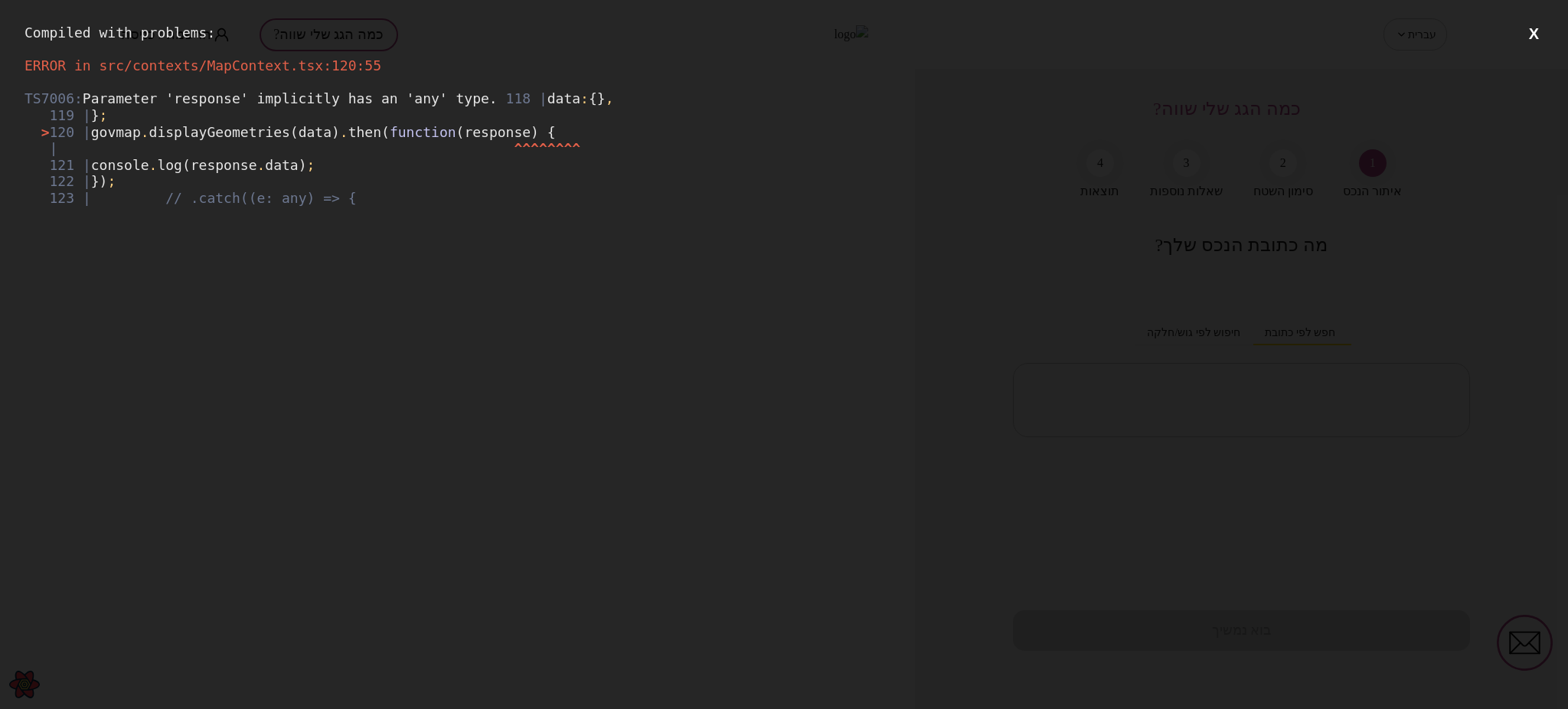
click at [1536, 32] on button "X" at bounding box center [1534, 34] width 19 height 19
click at [1536, 31] on button "X" at bounding box center [1534, 34] width 19 height 19
click at [1533, 35] on button "X" at bounding box center [1534, 34] width 19 height 19
click at [1534, 33] on button "X" at bounding box center [1534, 34] width 19 height 19
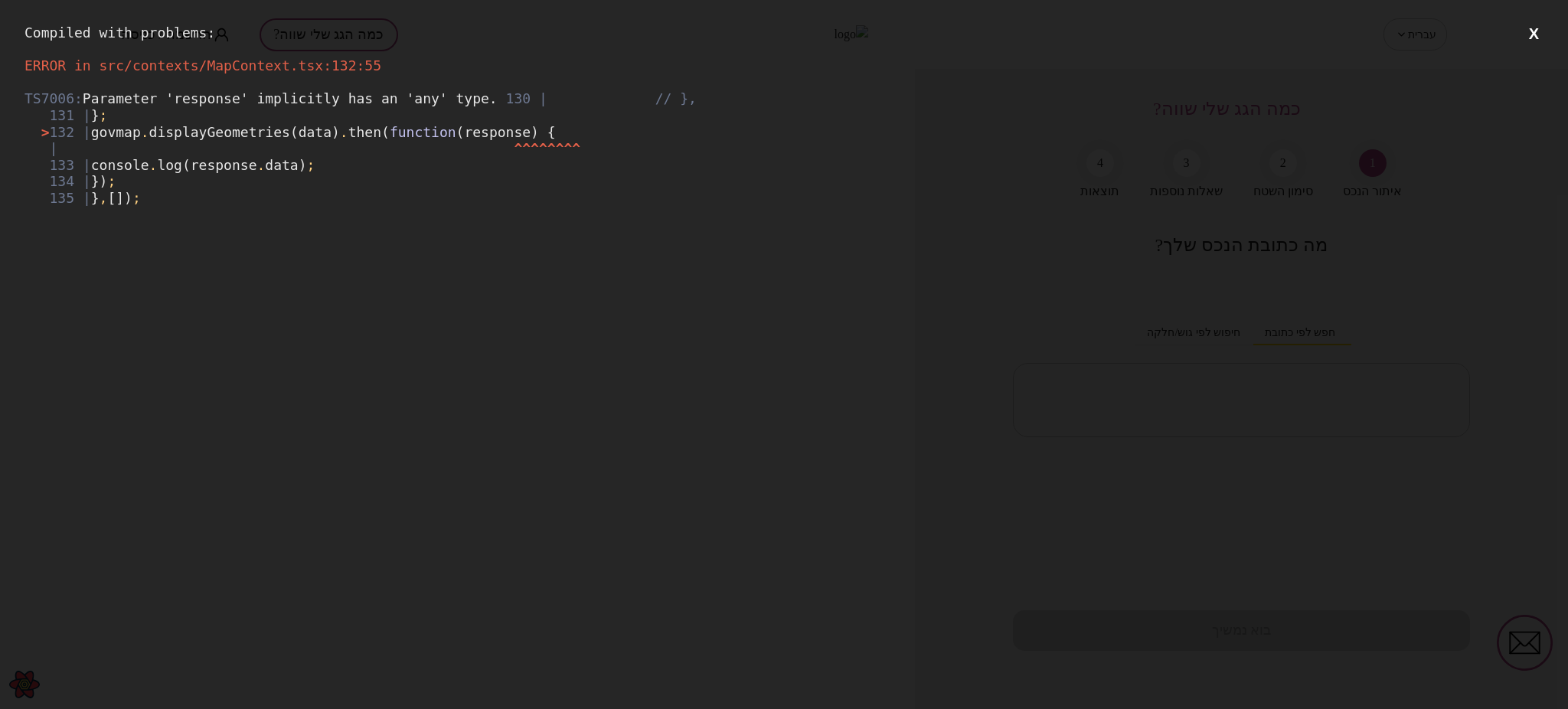
click at [1533, 33] on button "X" at bounding box center [1534, 34] width 19 height 19
click at [1534, 34] on button "X" at bounding box center [1534, 34] width 19 height 19
click at [1537, 25] on button "X" at bounding box center [1534, 34] width 19 height 19
click at [1537, 31] on button "X" at bounding box center [1534, 34] width 19 height 19
click at [1526, 34] on button "X" at bounding box center [1534, 34] width 19 height 19
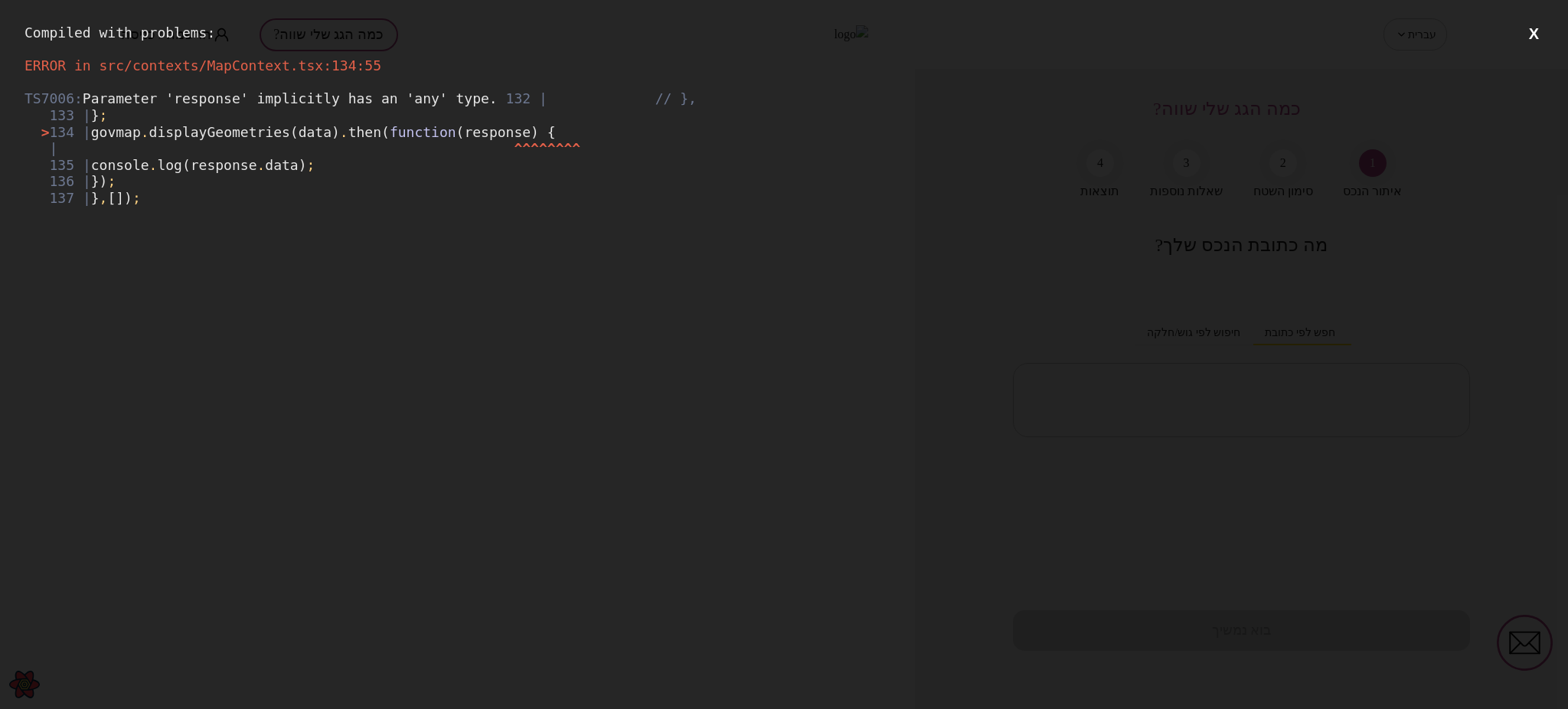
click at [1534, 34] on button "X" at bounding box center [1534, 34] width 19 height 19
click at [1534, 31] on button "X" at bounding box center [1534, 34] width 19 height 19
click at [1535, 26] on button "X" at bounding box center [1534, 34] width 19 height 19
click at [1531, 30] on button "X" at bounding box center [1534, 34] width 19 height 19
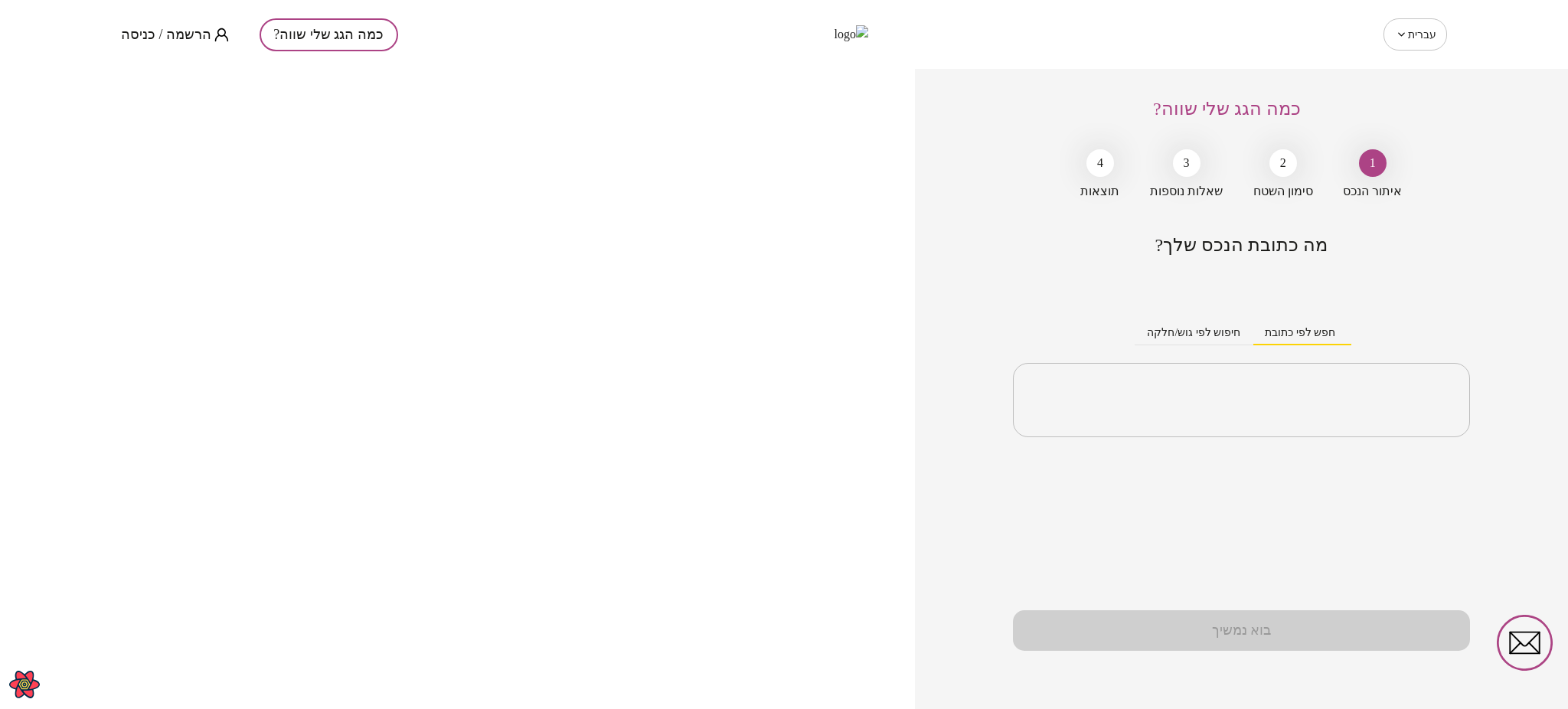
click at [1042, 289] on div "חפש לפי כתובת חיפוש לפי גוש/חלקה ​" at bounding box center [1241, 367] width 457 height 166
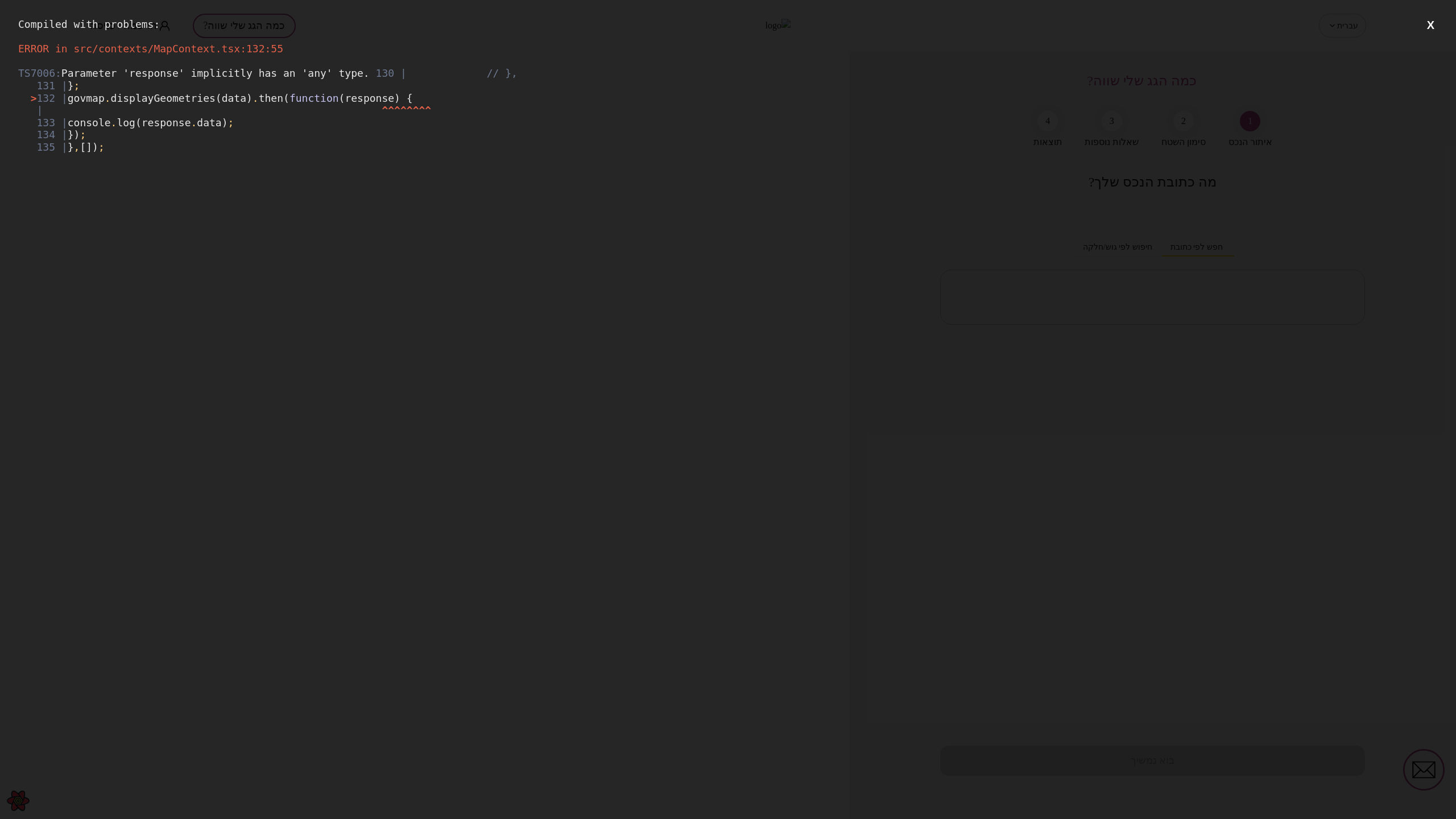
click at [1429, 24] on button "X" at bounding box center [1430, 25] width 14 height 14
click at [1427, 24] on button "X" at bounding box center [1430, 25] width 14 height 14
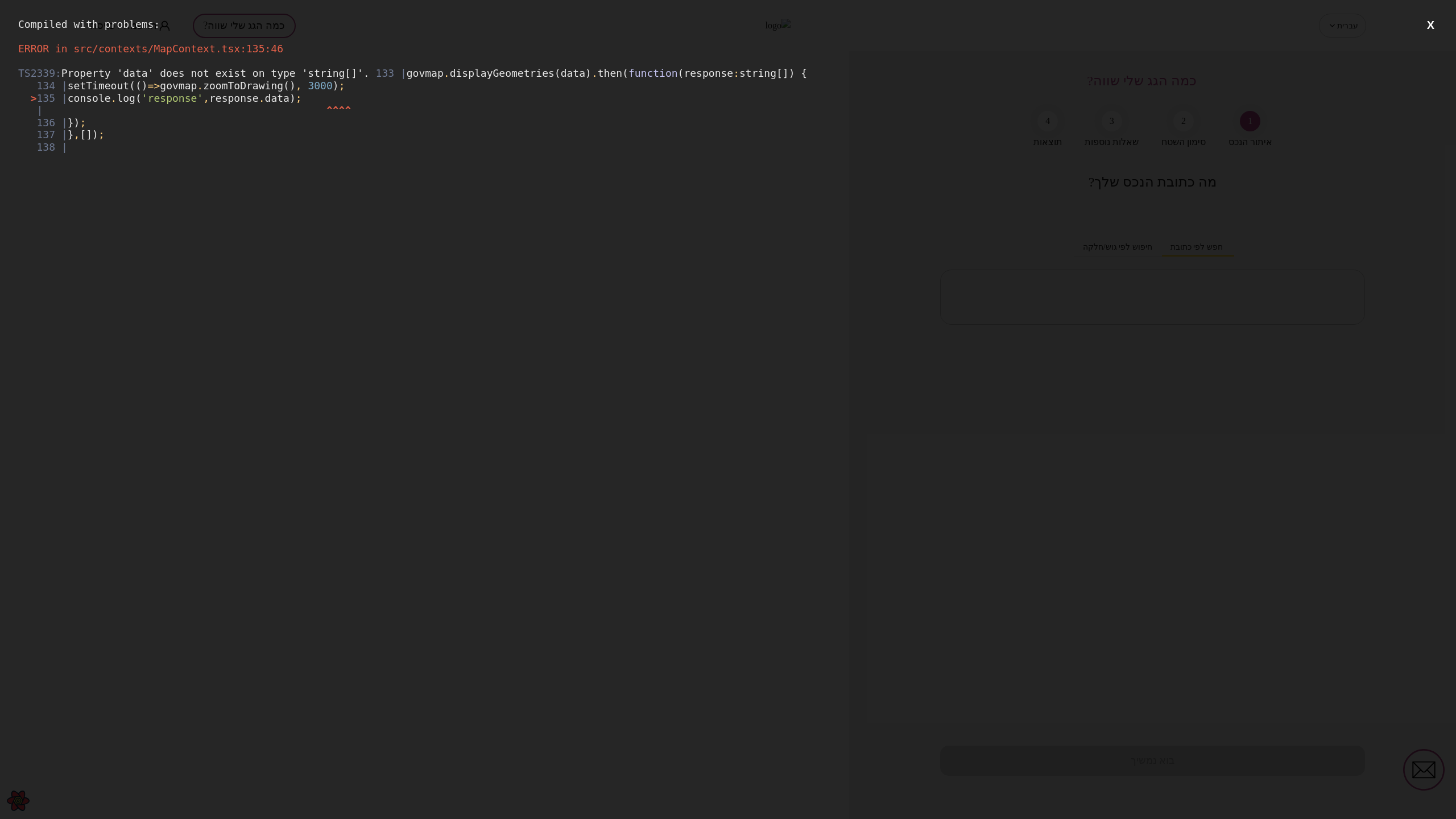
click at [1426, 22] on button "X" at bounding box center [1430, 25] width 14 height 14
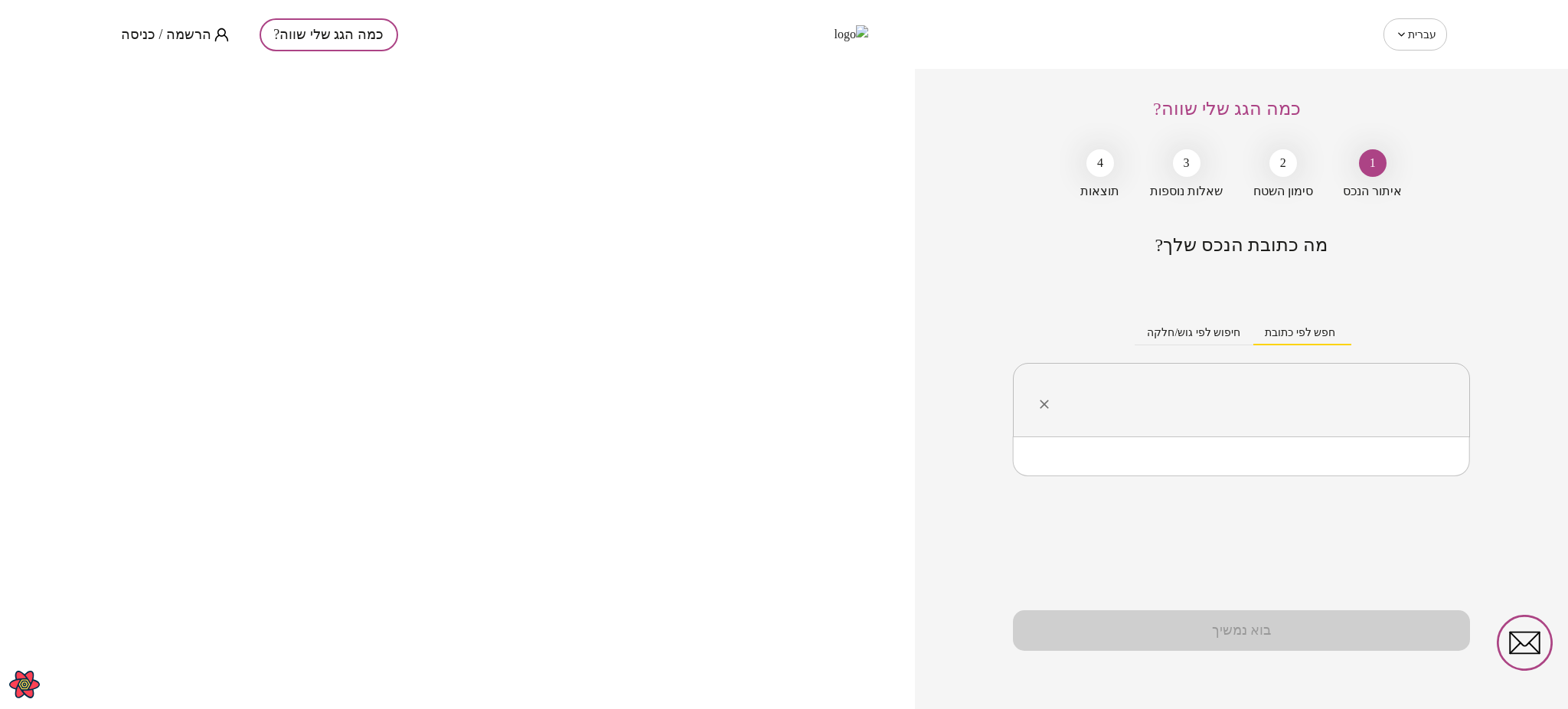
click at [1176, 401] on input "text" at bounding box center [1247, 400] width 409 height 38
click at [1129, 539] on div "מה כתובת הנכס שלך? חפש לפי כתובת חיפוש לפי גוש/חלקה ​ בוא נמשיך" at bounding box center [1241, 472] width 457 height 475
click at [1227, 398] on input "text" at bounding box center [1247, 400] width 409 height 38
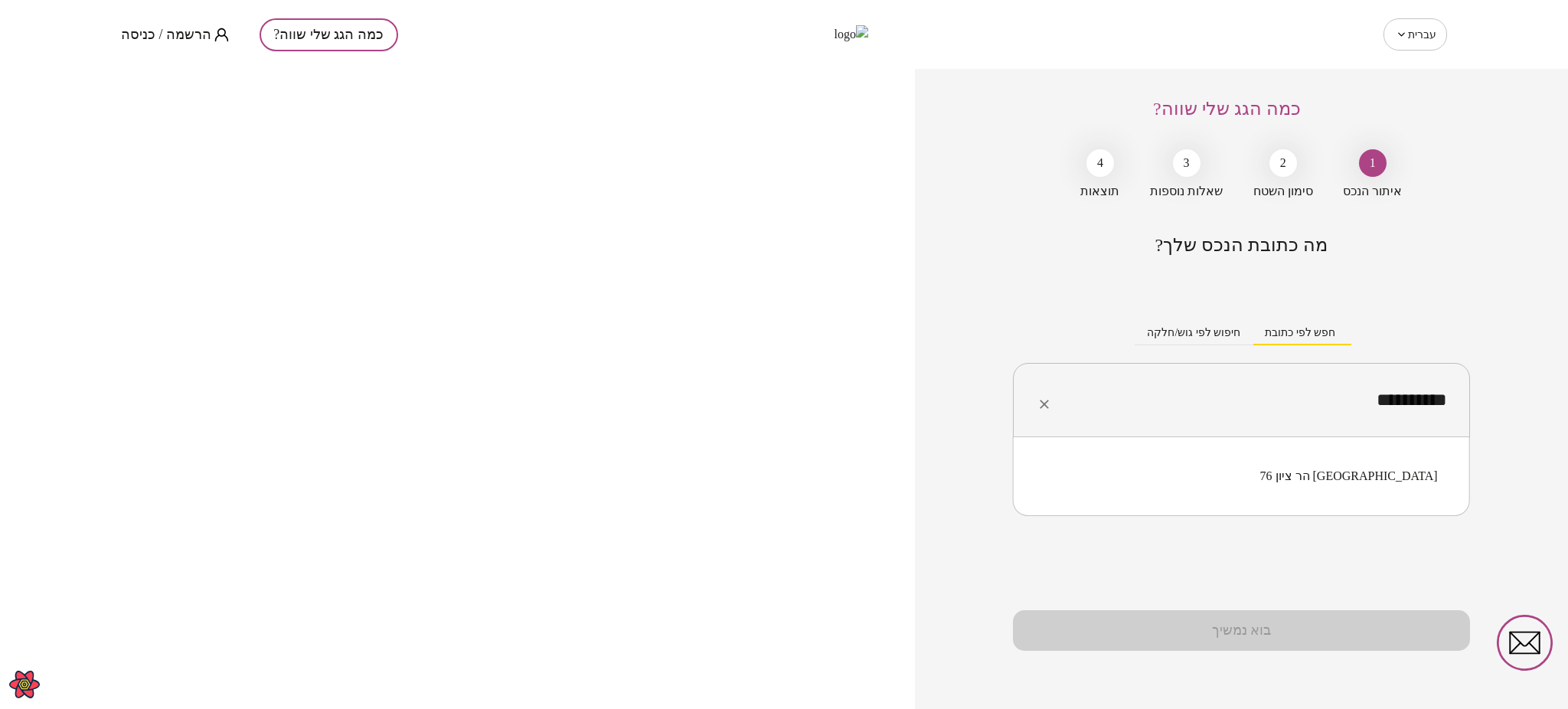
click at [1358, 486] on li "הר ציון 76 תל אביב-יפו" at bounding box center [1241, 476] width 417 height 28
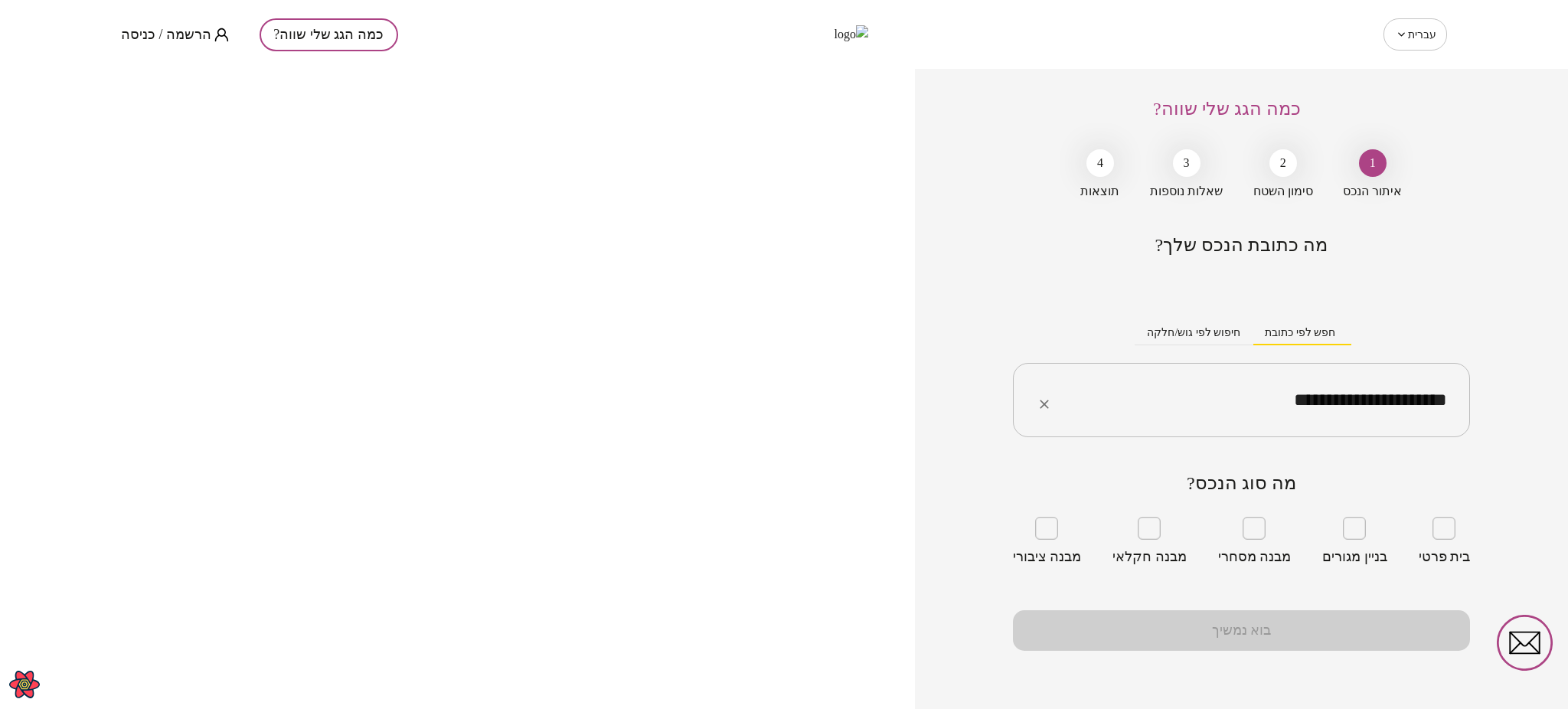
type input "**********"
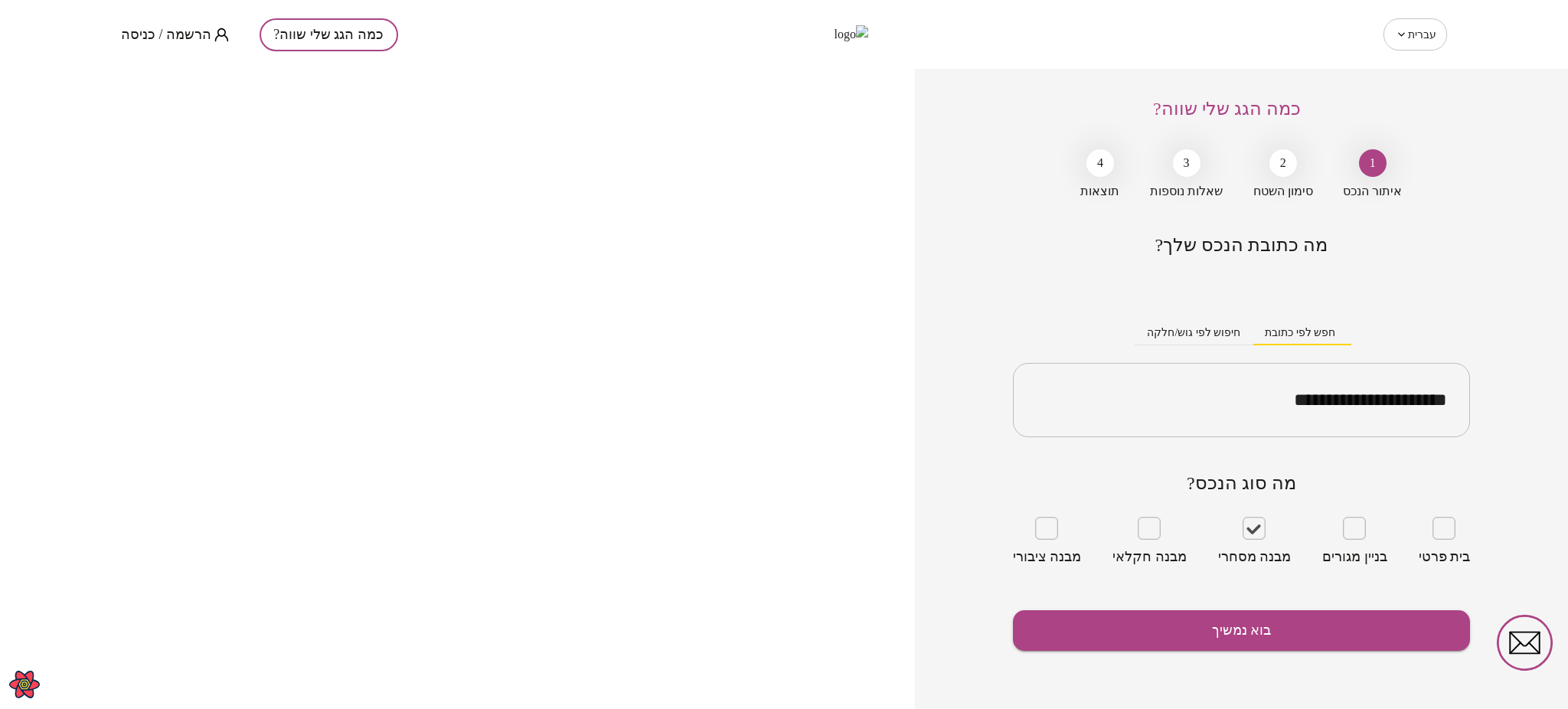
click at [1000, 316] on div "**********" at bounding box center [1241, 389] width 653 height 640
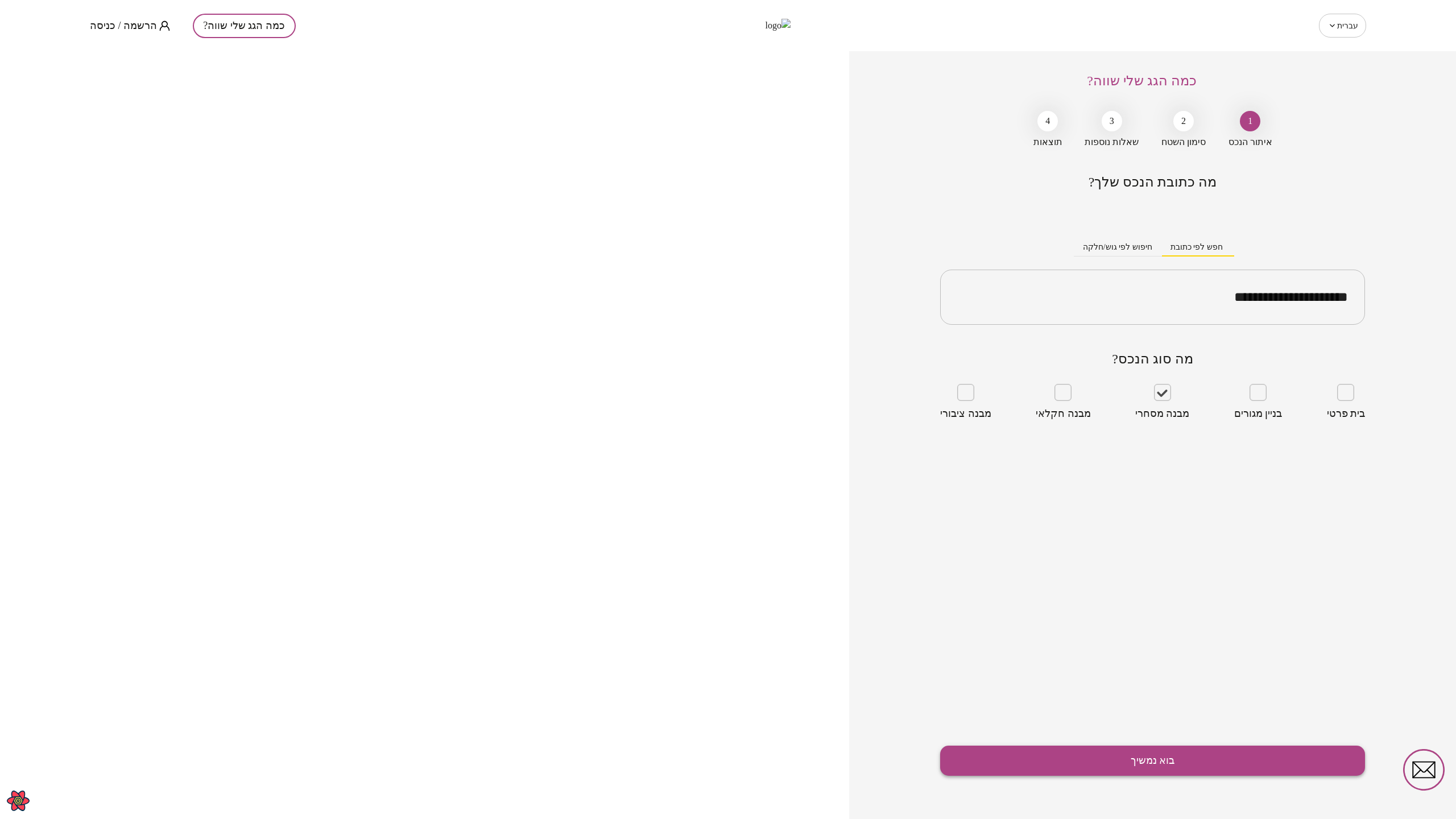
click at [1195, 756] on button "בוא נמשיך" at bounding box center [1152, 760] width 425 height 30
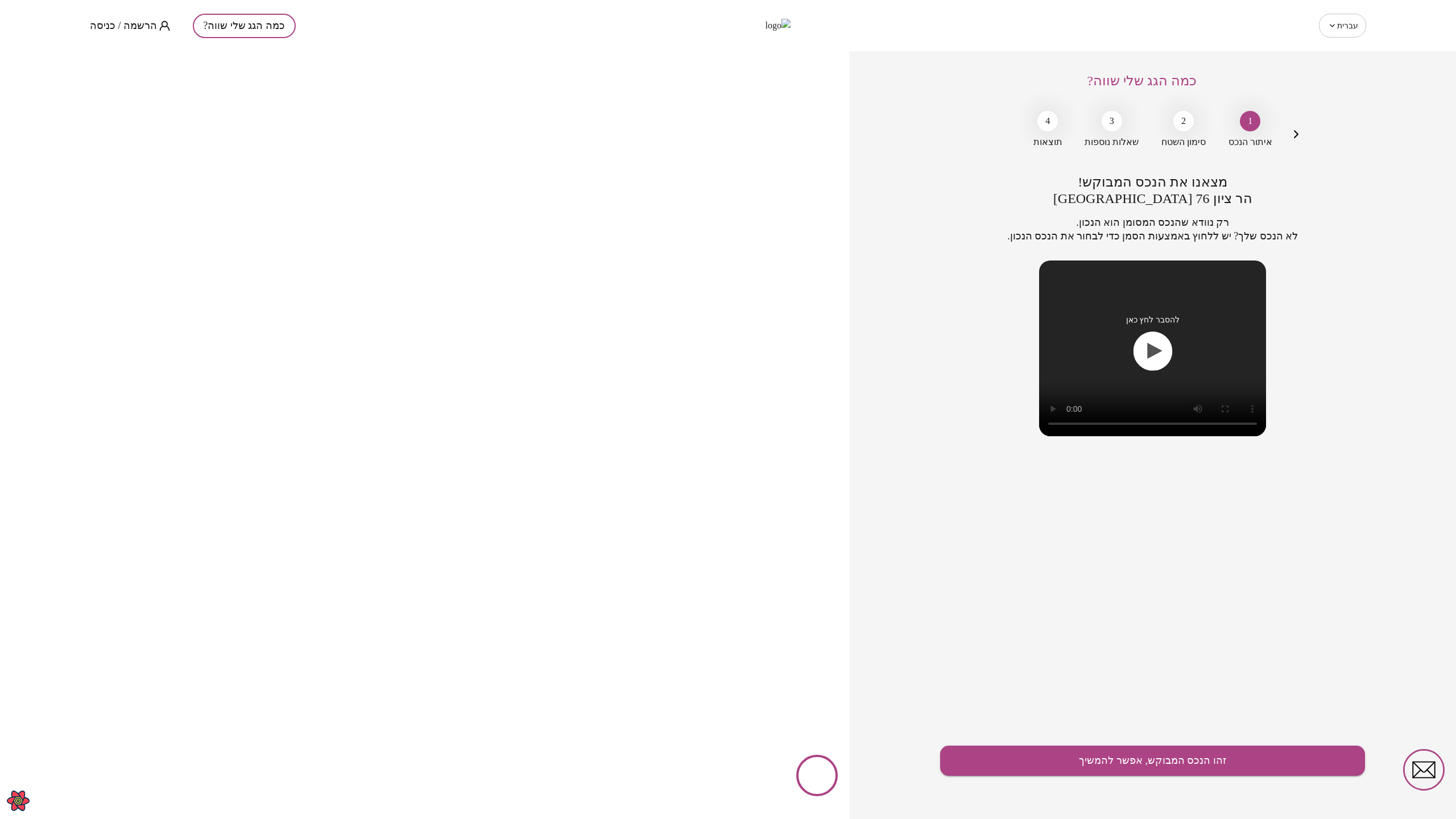
click at [645, 65] on iframe at bounding box center [424, 435] width 849 height 768
click at [652, 65] on iframe at bounding box center [424, 435] width 849 height 768
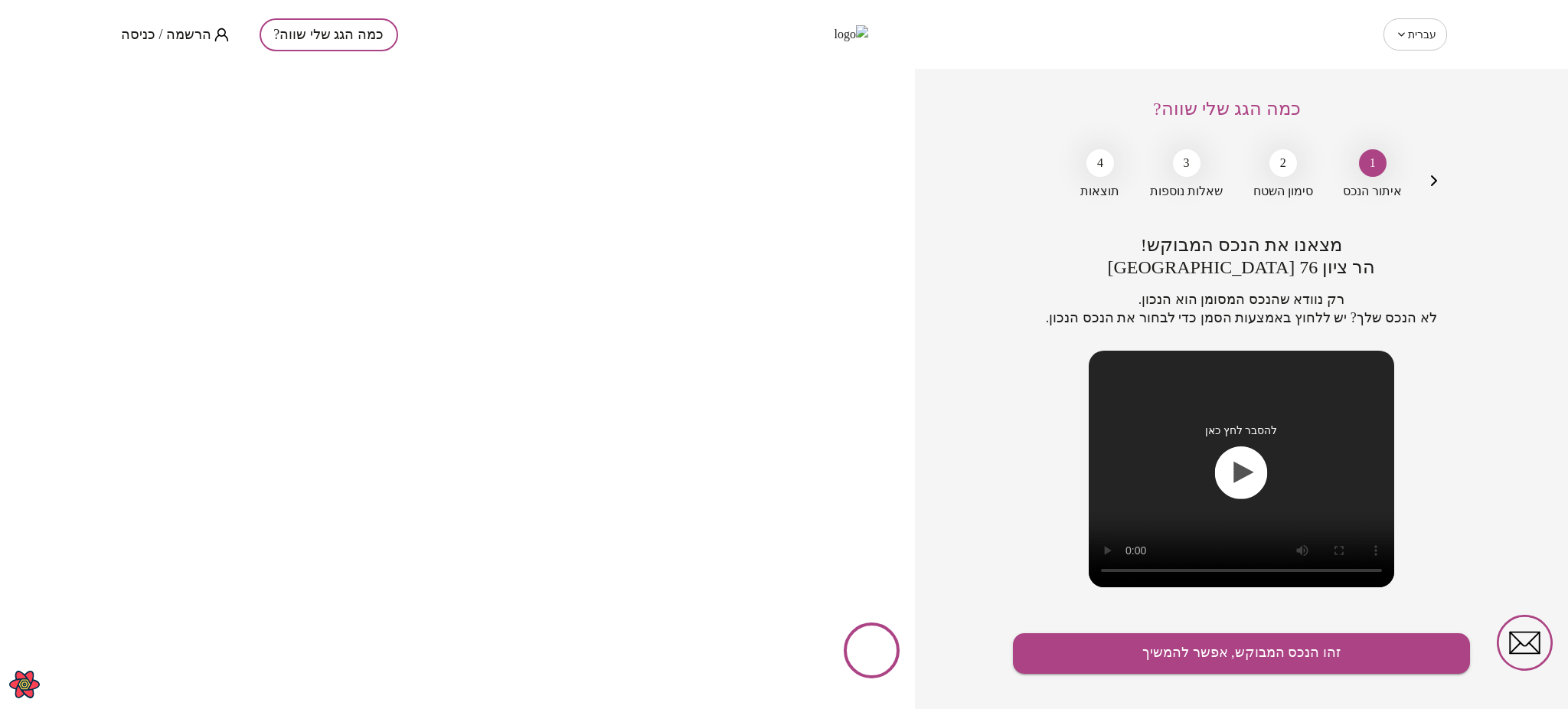
click at [1435, 178] on icon "button" at bounding box center [1434, 180] width 18 height 18
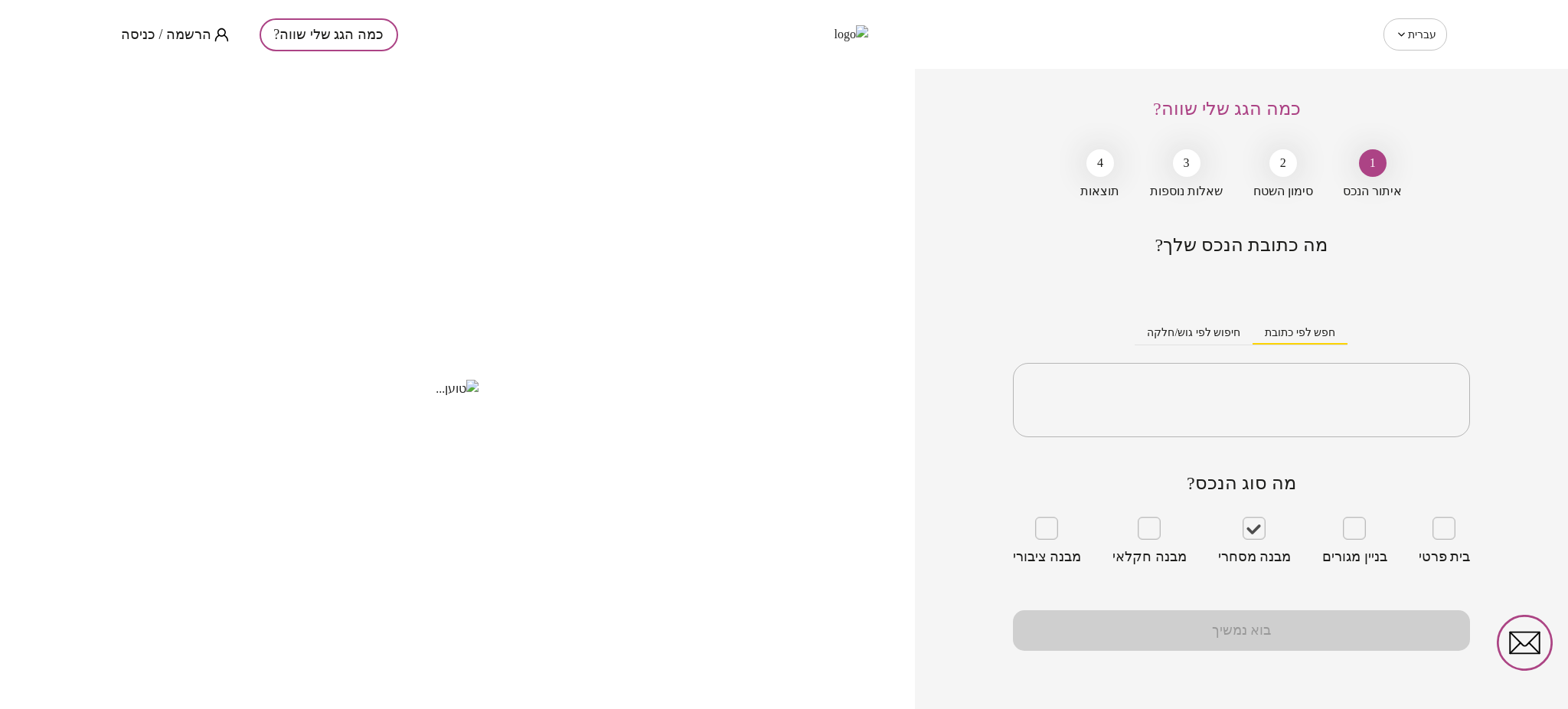
type input "**********"
click at [1009, 213] on div "כמה הגג שלי שווה? 1 איתור הנכס 2 סימון השטח 3 שאלות נוספות 4 תוצאות מה כתובת הנ…" at bounding box center [1241, 389] width 653 height 640
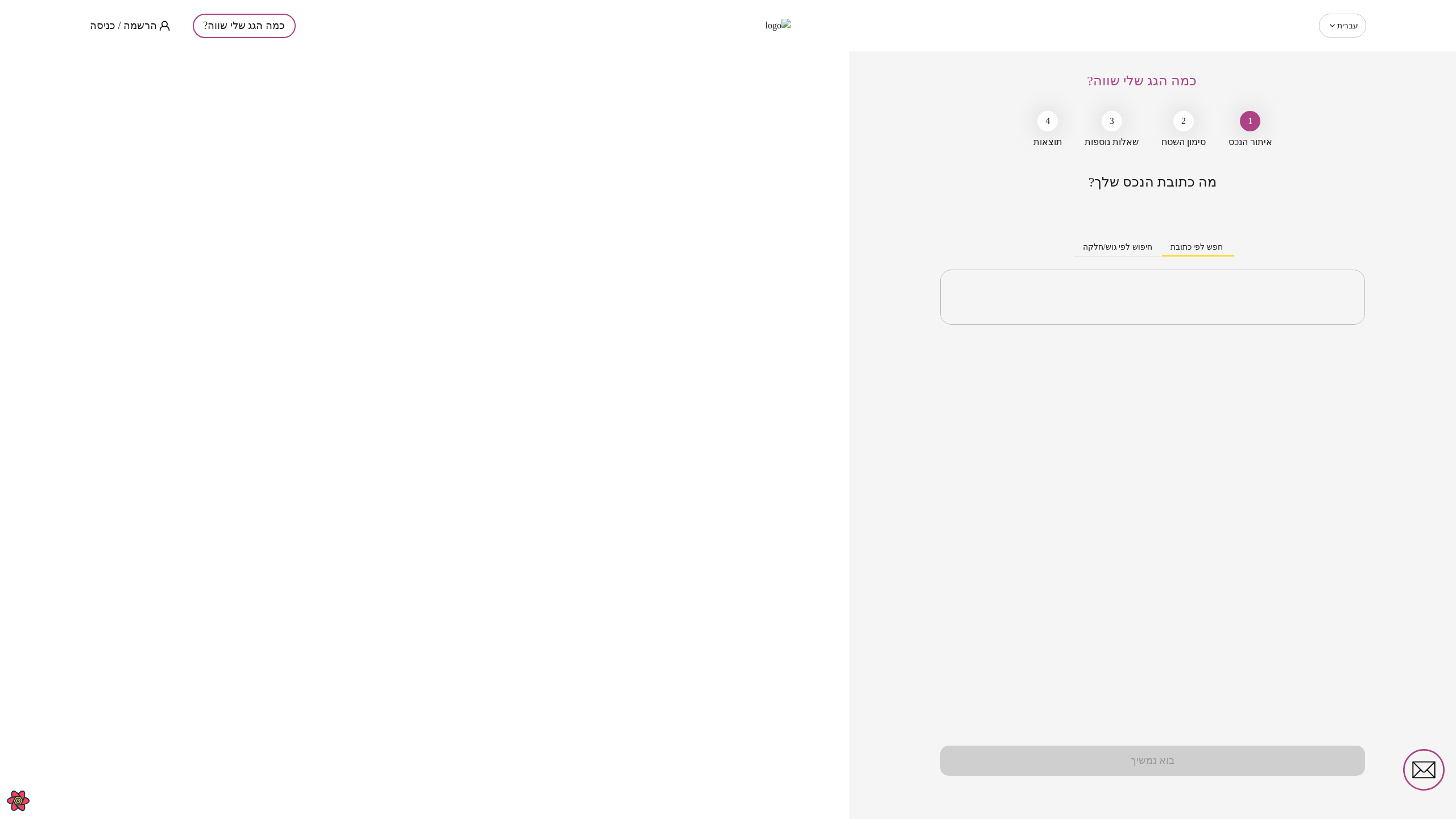
click at [959, 495] on div "מה כתובת הנכס שלך? חפש לפי כתובת חיפוש לפי גוש/חלקה ​ בוא נמשיך" at bounding box center [1152, 496] width 425 height 645
click at [1025, 450] on div "מה כתובת הנכס שלך? חפש לפי כתובת חיפוש לפי גוש/חלקה ​ בוא נמשיך" at bounding box center [1152, 496] width 425 height 645
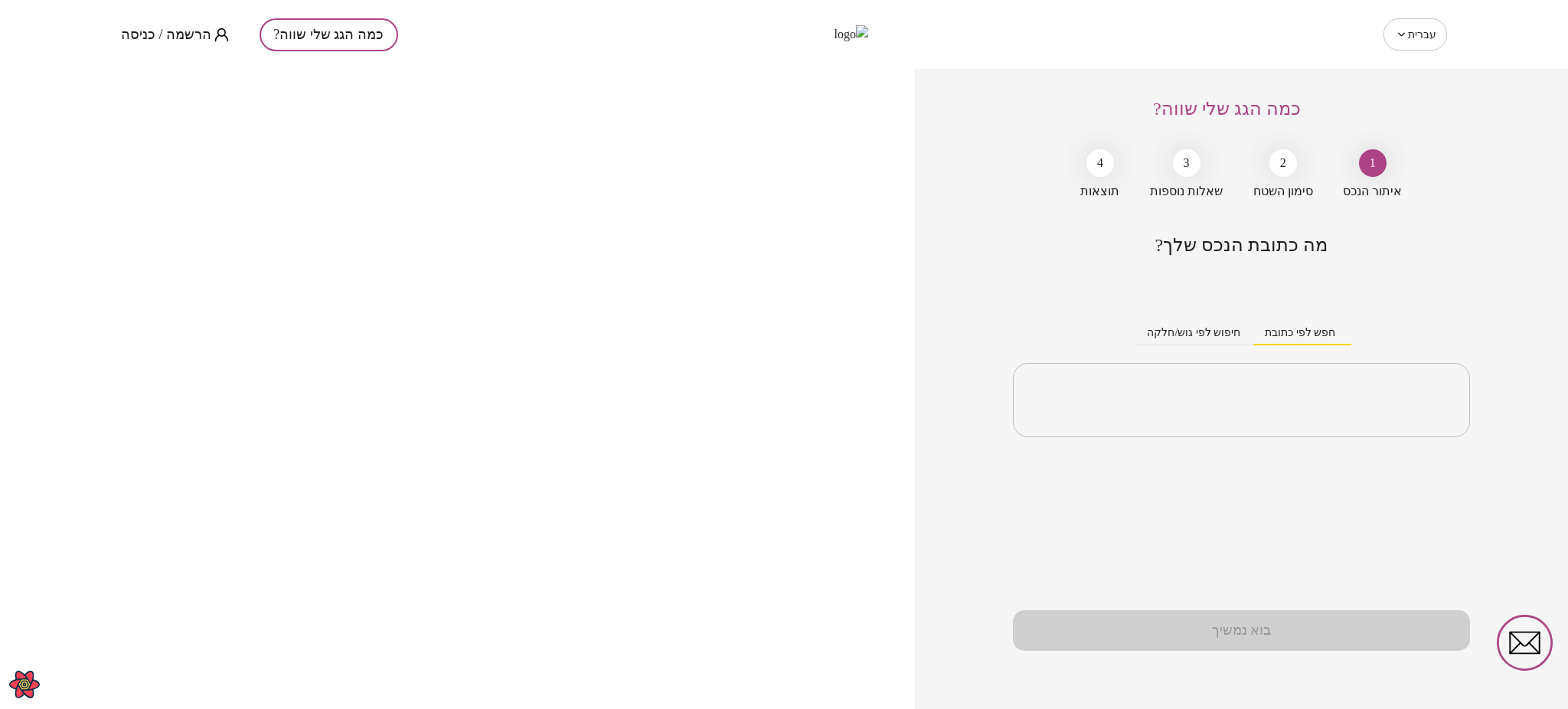
click at [955, 458] on div "כמה הגג שלי שווה? 1 איתור הנכס 2 סימון השטח 3 שאלות נוספות 4 תוצאות מה כתובת הנ…" at bounding box center [1241, 389] width 653 height 640
click at [948, 291] on div "כמה הגג שלי שווה? 1 איתור הנכס 2 סימון השטח 3 שאלות נוספות 4 תוצאות מה כתובת הנ…" at bounding box center [1241, 389] width 653 height 640
click at [1012, 176] on div "כמה הגג שלי שווה? 1 איתור הנכס 2 סימון השטח 3 שאלות נוספות 4 תוצאות מה כתובת הנ…" at bounding box center [1241, 389] width 653 height 640
click at [1010, 94] on div "כמה הגג שלי שווה? 1 איתור הנכס 2 סימון השטח 3 שאלות נוספות 4 תוצאות מה כתובת הנ…" at bounding box center [1241, 389] width 653 height 640
click at [997, 155] on div "כמה הגג שלי שווה? 1 איתור הנכס 2 סימון השטח 3 שאלות נוספות 4 תוצאות מה כתובת הנ…" at bounding box center [1241, 389] width 653 height 640
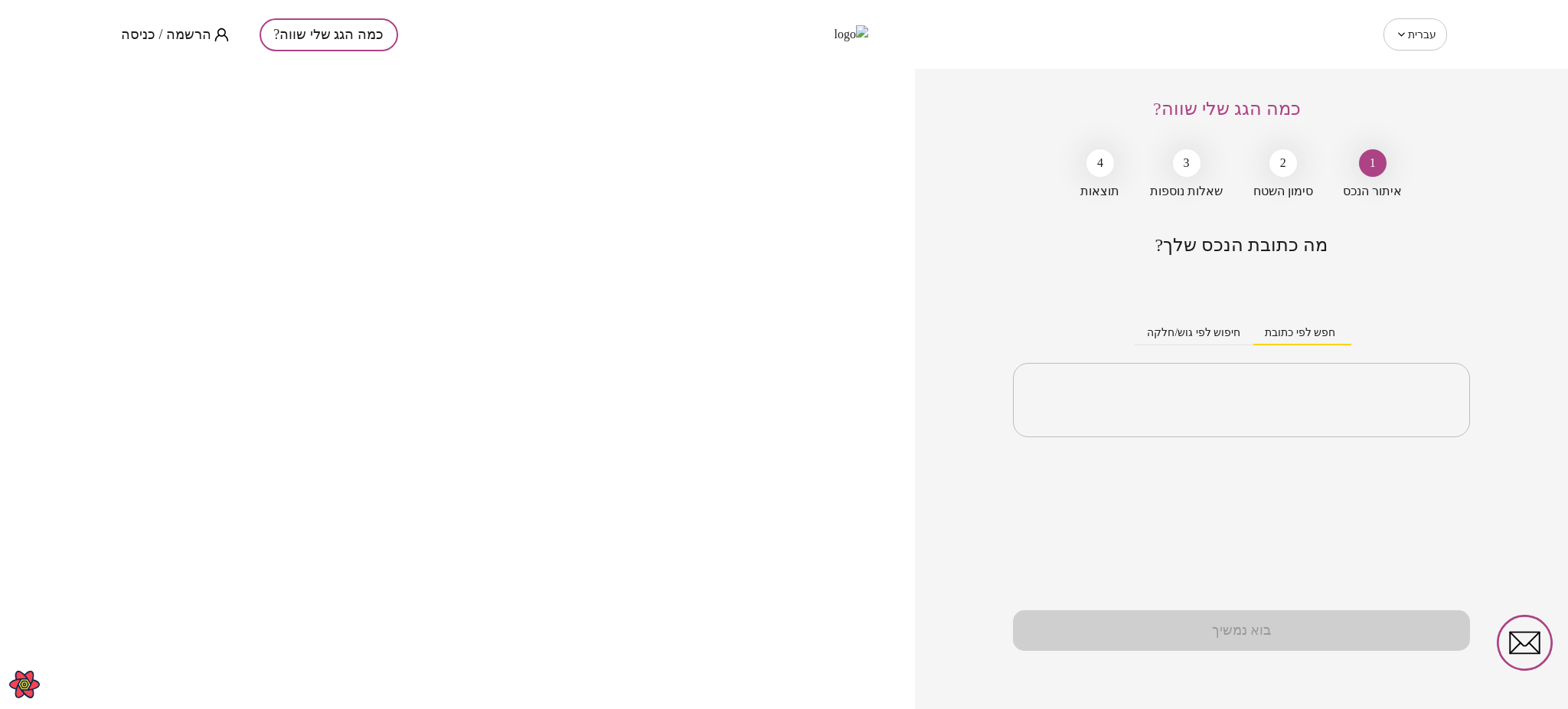
click at [1000, 117] on div "כמה הגג שלי שווה? 1 איתור הנכס 2 סימון השטח 3 שאלות נוספות 4 תוצאות מה כתובת הנ…" at bounding box center [1241, 389] width 653 height 640
